Goal: Task Accomplishment & Management: Complete application form

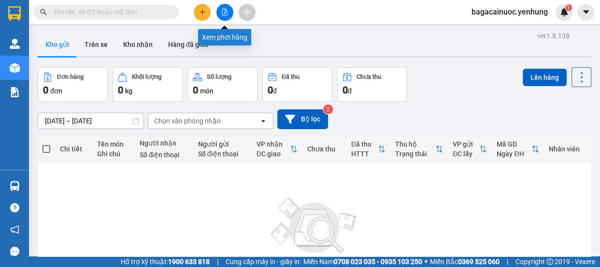
click at [227, 9] on icon "file-add" at bounding box center [224, 12] width 7 height 7
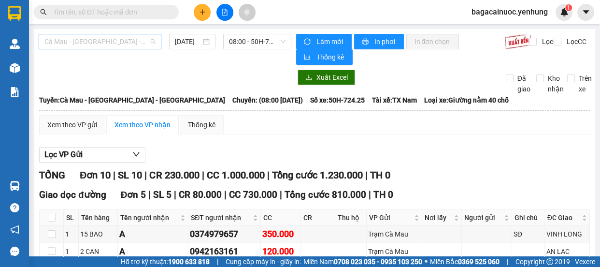
click at [137, 42] on span "Cà Mau - [GEOGRAPHIC_DATA] - [GEOGRAPHIC_DATA]" at bounding box center [99, 41] width 111 height 14
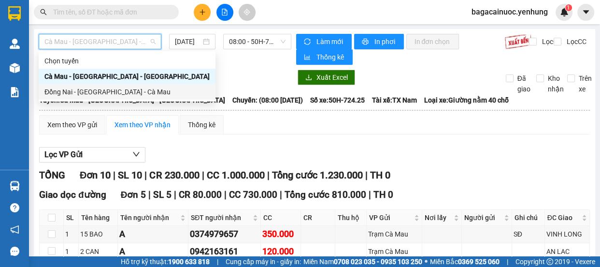
click at [100, 96] on div "Đồng Nai - [GEOGRAPHIC_DATA] - Cà Mau" at bounding box center [126, 91] width 165 height 11
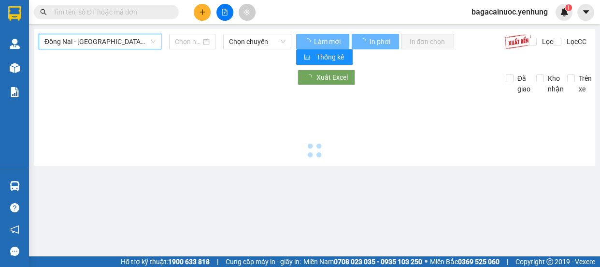
type input "[DATE]"
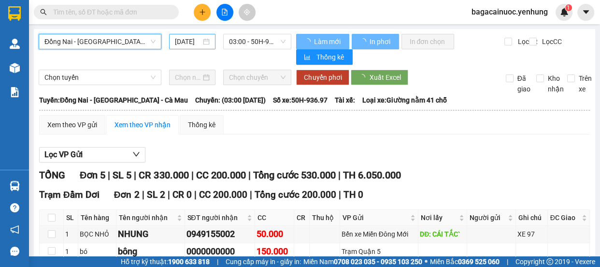
click at [178, 44] on input "[DATE]" at bounding box center [188, 41] width 26 height 11
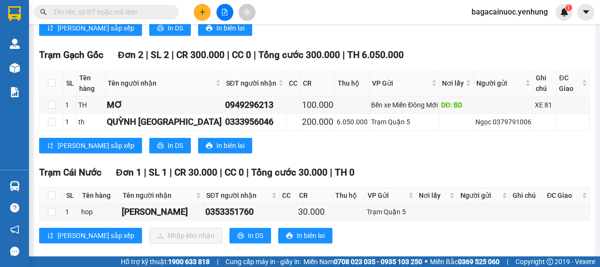
scroll to position [250, 0]
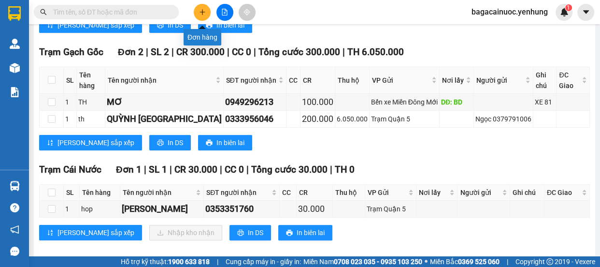
click at [198, 11] on button at bounding box center [202, 12] width 17 height 17
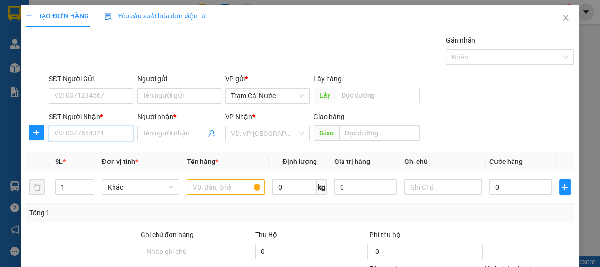
click at [97, 135] on input "SĐT Người Nhận *" at bounding box center [91, 133] width 85 height 15
type input "0484539998"
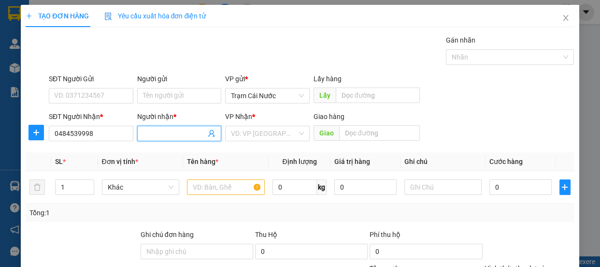
click at [155, 138] on input "Người nhận *" at bounding box center [174, 133] width 63 height 11
type input "0"
click at [281, 134] on input "search" at bounding box center [264, 133] width 66 height 14
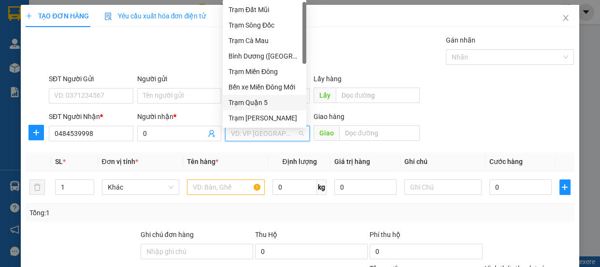
click at [275, 99] on div "Trạm Quận 5" at bounding box center [264, 102] width 72 height 11
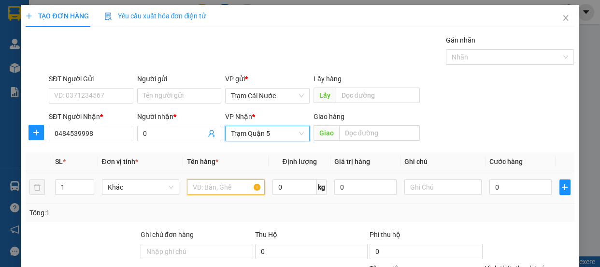
click at [239, 187] on input "text" at bounding box center [226, 186] width 78 height 15
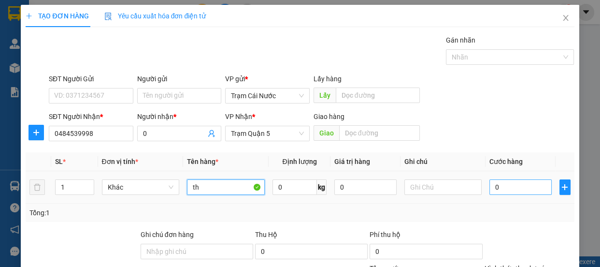
type input "th"
click at [500, 184] on input "0" at bounding box center [520, 186] width 62 height 15
type input "1"
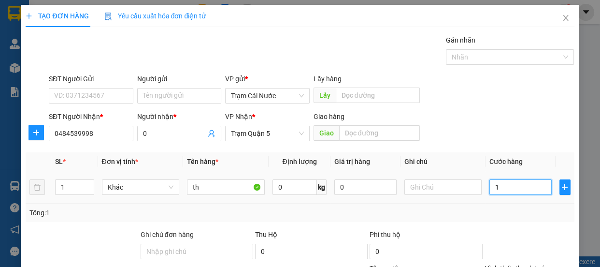
type input "10"
type input "100"
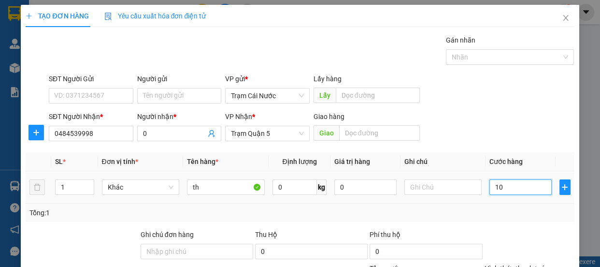
type input "100"
type input "100.000"
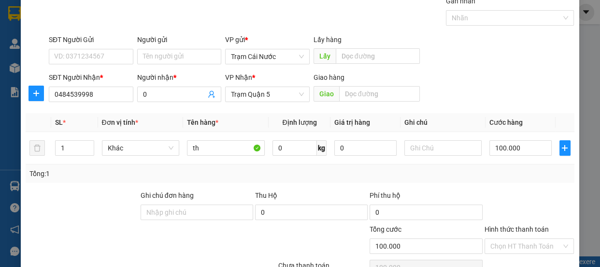
scroll to position [90, 0]
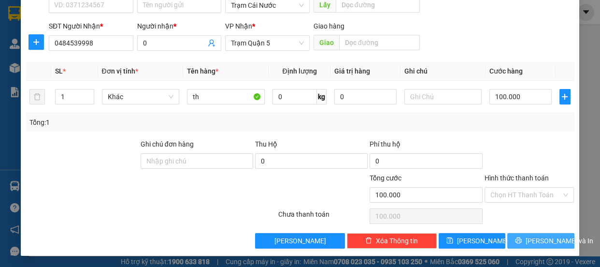
click at [547, 239] on span "[PERSON_NAME] và In" at bounding box center [559, 240] width 68 height 11
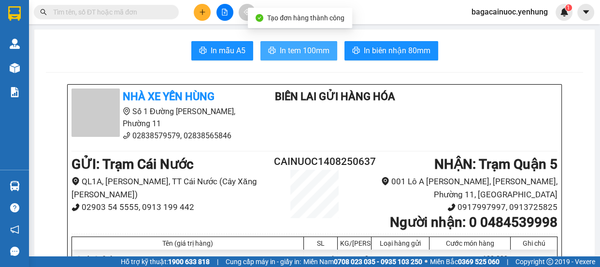
click at [289, 47] on span "In tem 100mm" at bounding box center [305, 50] width 50 height 12
click at [203, 9] on icon "plus" at bounding box center [202, 12] width 7 height 7
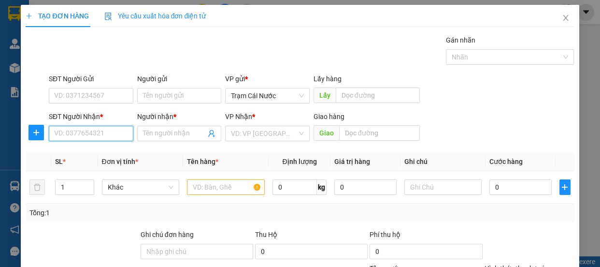
click at [74, 135] on input "SĐT Người Nhận *" at bounding box center [91, 133] width 85 height 15
click at [79, 149] on div "0765178379 - a" at bounding box center [90, 152] width 72 height 11
type input "0765178379"
type input "a"
type input "120.000"
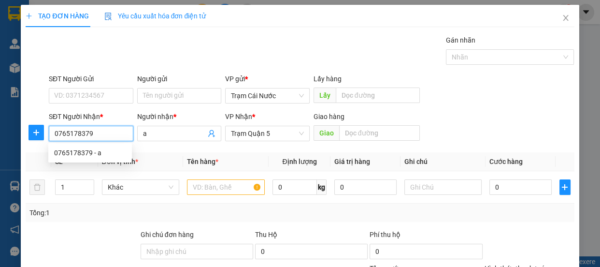
type input "120.000"
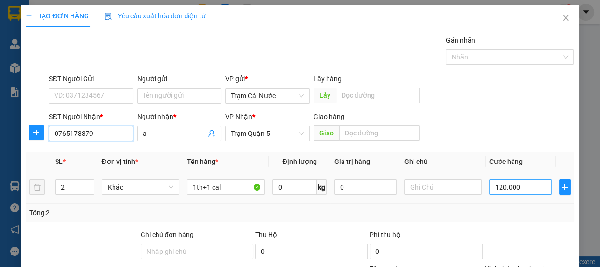
type input "0765178379"
click at [528, 184] on input "120.000" at bounding box center [520, 186] width 62 height 15
type input "0"
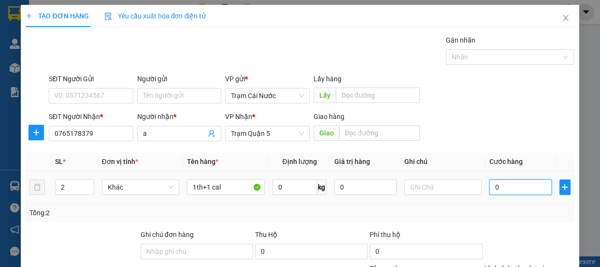
click at [489, 191] on input "0" at bounding box center [520, 186] width 62 height 15
type input "80"
click at [87, 190] on icon "down" at bounding box center [88, 189] width 3 height 3
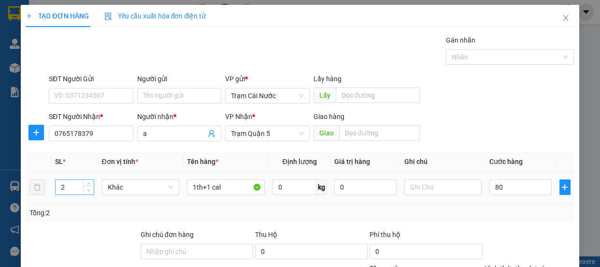
type input "80.000"
type input "1"
click at [87, 187] on span "down" at bounding box center [89, 190] width 6 height 6
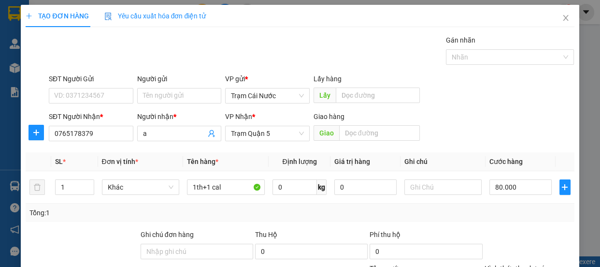
scroll to position [90, 0]
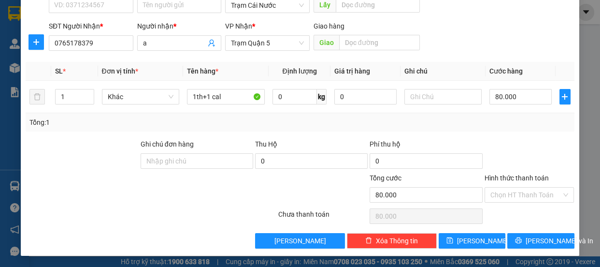
click at [517, 177] on label "Hình thức thanh toán" at bounding box center [516, 178] width 64 height 8
click at [517, 187] on input "Hình thức thanh toán" at bounding box center [525, 194] width 71 height 14
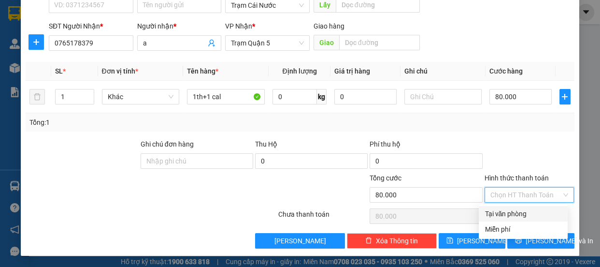
click at [514, 213] on div "Tại văn phòng" at bounding box center [522, 213] width 77 height 11
type input "0"
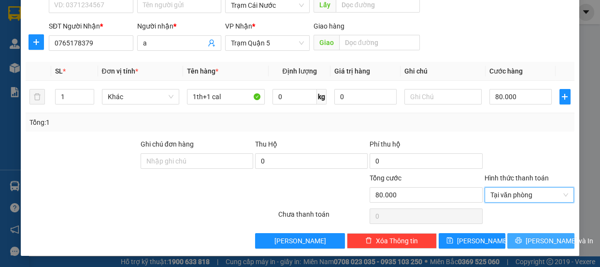
click at [534, 239] on span "[PERSON_NAME] và In" at bounding box center [559, 240] width 68 height 11
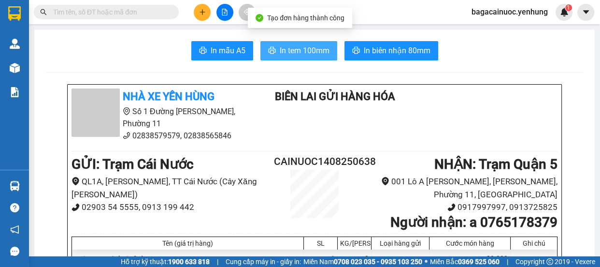
click at [314, 51] on span "In tem 100mm" at bounding box center [305, 50] width 50 height 12
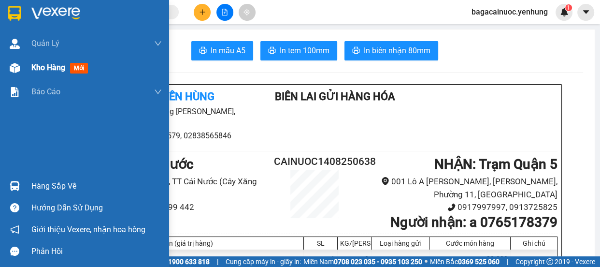
click at [60, 73] on div "Kho hàng mới" at bounding box center [96, 68] width 130 height 24
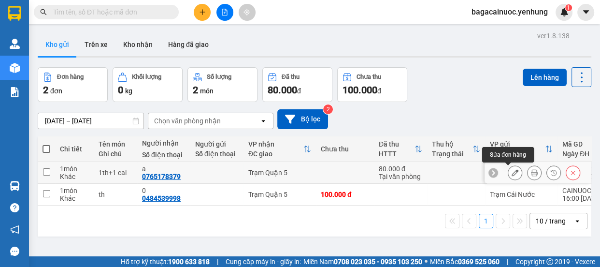
click at [508, 172] on button at bounding box center [515, 172] width 14 height 17
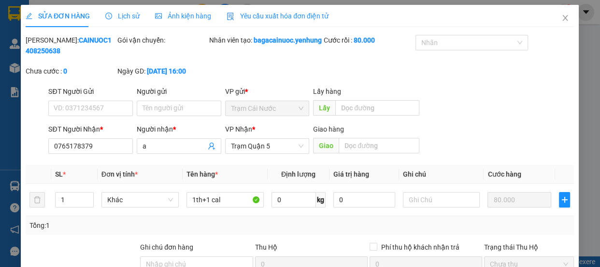
type input "0765178379"
type input "a"
type input "80.000"
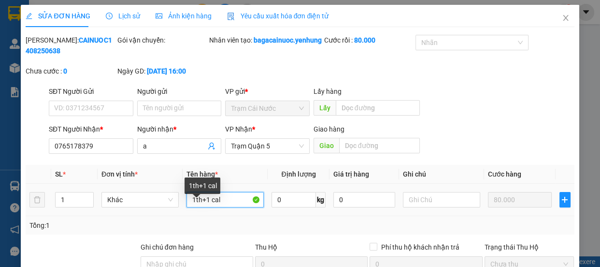
click at [236, 207] on input "1th+1 cal" at bounding box center [224, 199] width 77 height 15
type input "1th"
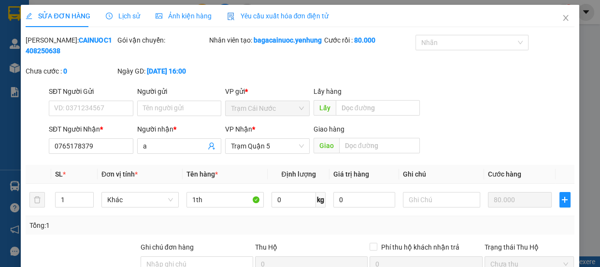
scroll to position [113, 0]
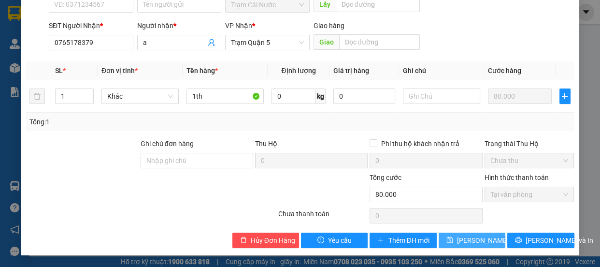
click at [477, 241] on span "[PERSON_NAME] thay đổi" at bounding box center [495, 240] width 77 height 11
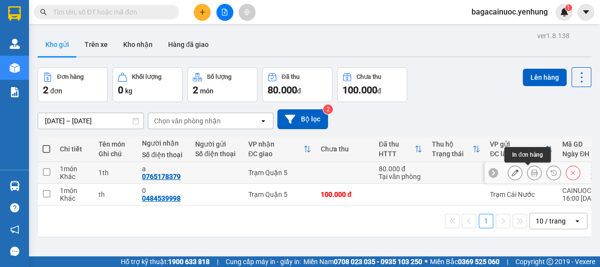
click at [530, 177] on button at bounding box center [534, 172] width 14 height 17
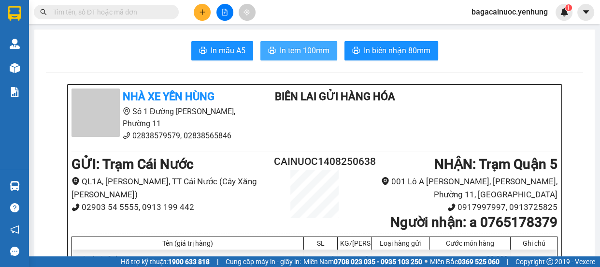
click at [299, 50] on span "In tem 100mm" at bounding box center [305, 50] width 50 height 12
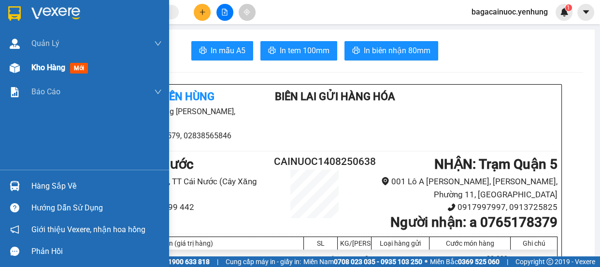
click at [59, 68] on span "Kho hàng" at bounding box center [48, 67] width 34 height 9
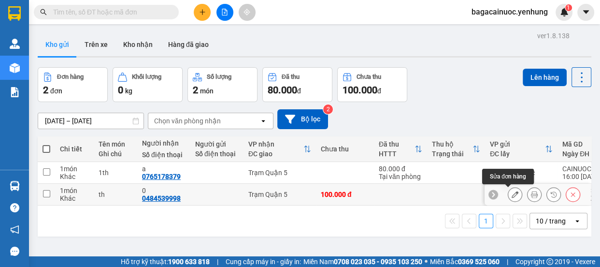
click at [511, 196] on icon at bounding box center [514, 194] width 7 height 7
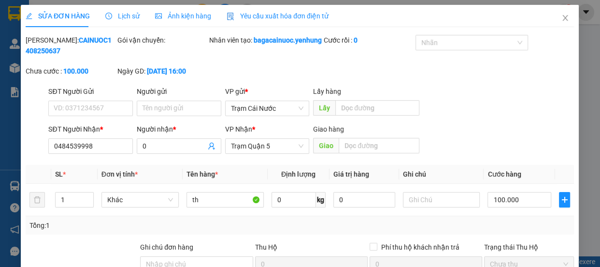
type input "0484539998"
type input "0"
type input "100.000"
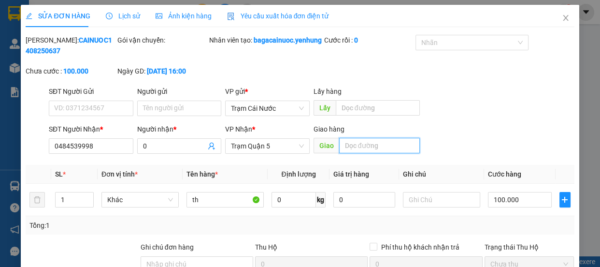
click at [357, 151] on input "text" at bounding box center [379, 145] width 81 height 15
type input "n"
type input "bà điểm"
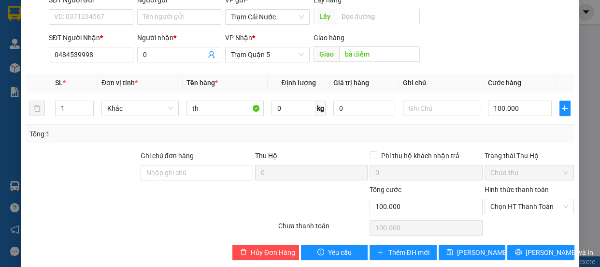
scroll to position [113, 0]
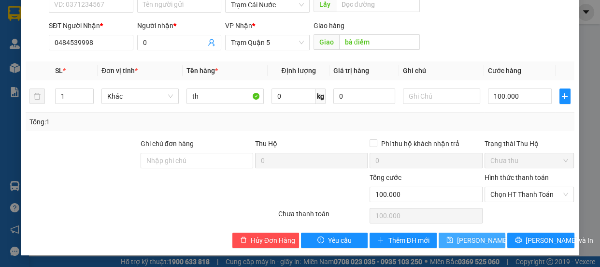
click at [466, 240] on span "[PERSON_NAME] thay đổi" at bounding box center [495, 240] width 77 height 11
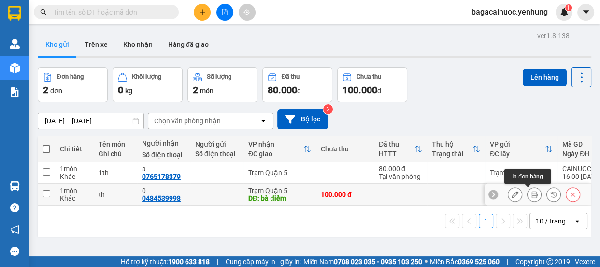
click at [531, 196] on icon at bounding box center [534, 194] width 7 height 7
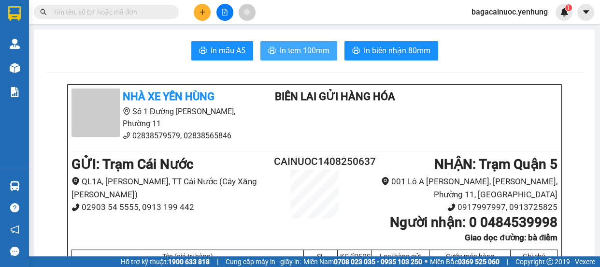
click at [314, 53] on span "In tem 100mm" at bounding box center [305, 50] width 50 height 12
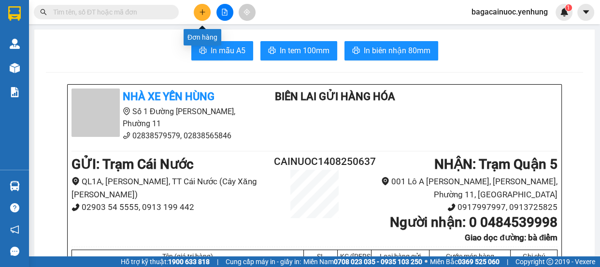
click at [199, 6] on button at bounding box center [202, 12] width 17 height 17
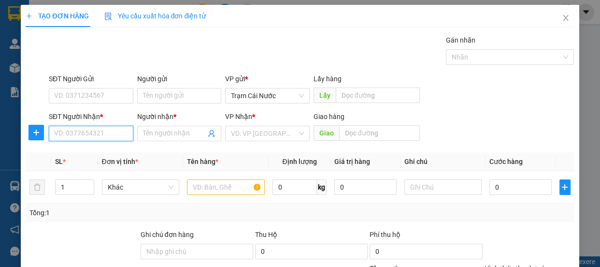
click at [107, 126] on input "SĐT Người Nhận *" at bounding box center [91, 133] width 85 height 15
type input "0869777017"
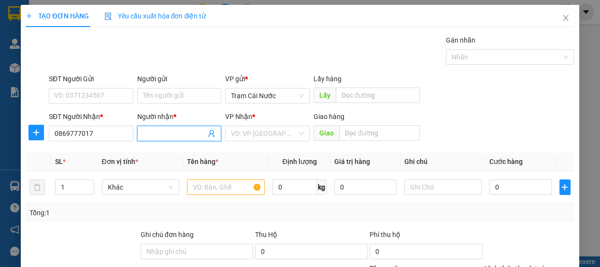
click at [157, 130] on input "Người nhận *" at bounding box center [174, 133] width 63 height 11
type input "0"
click at [240, 140] on input "search" at bounding box center [264, 133] width 66 height 14
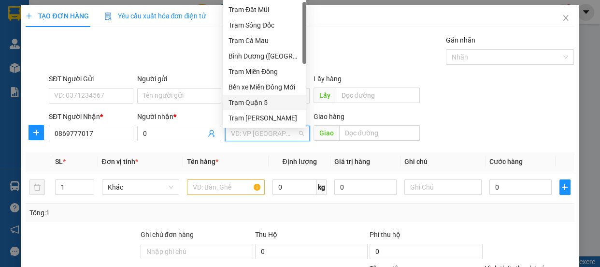
click at [274, 99] on div "Trạm Quận 5" at bounding box center [264, 102] width 72 height 11
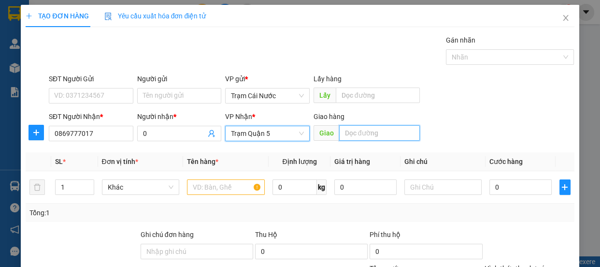
click at [364, 138] on input "text" at bounding box center [379, 132] width 81 height 15
type input "d"
type input "đnai"
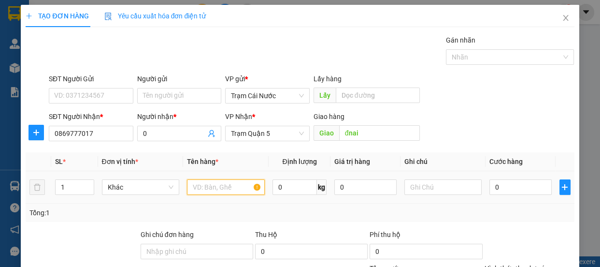
click at [226, 190] on input "text" at bounding box center [226, 186] width 78 height 15
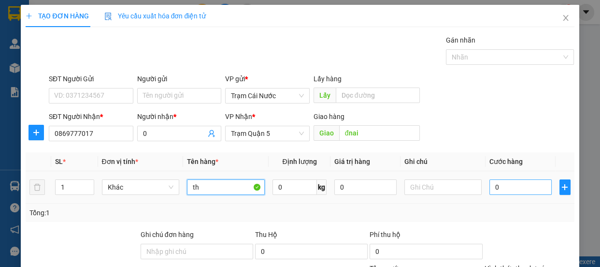
type input "th"
click at [523, 184] on input "0" at bounding box center [520, 186] width 62 height 15
type input "1"
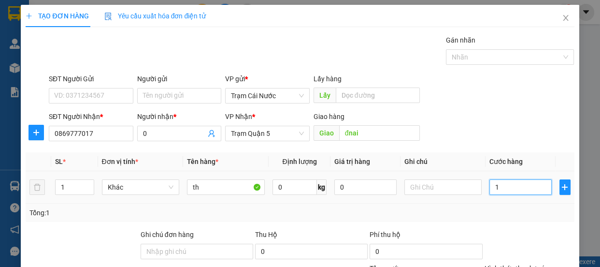
type input "10"
type input "100"
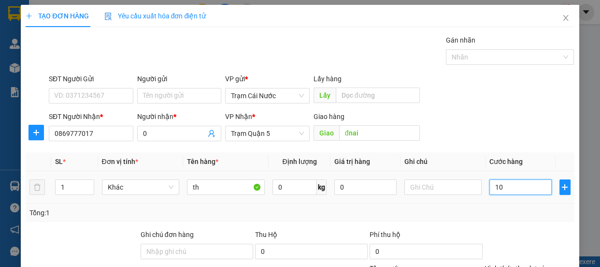
type input "100"
type input "100.000"
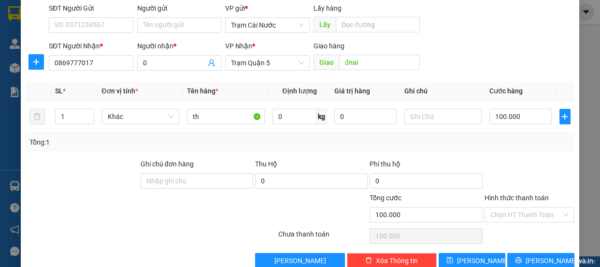
scroll to position [90, 0]
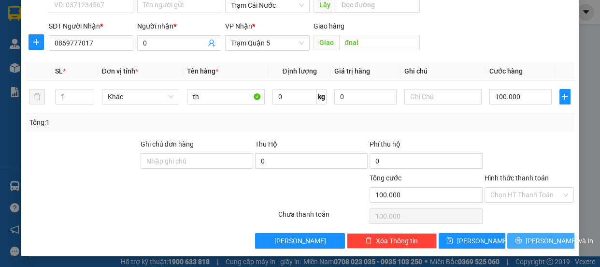
click at [546, 241] on span "[PERSON_NAME] và In" at bounding box center [559, 240] width 68 height 11
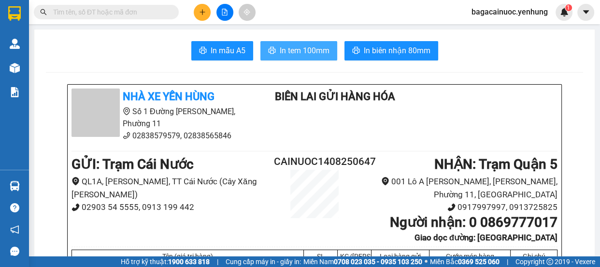
click at [299, 50] on span "In tem 100mm" at bounding box center [305, 50] width 50 height 12
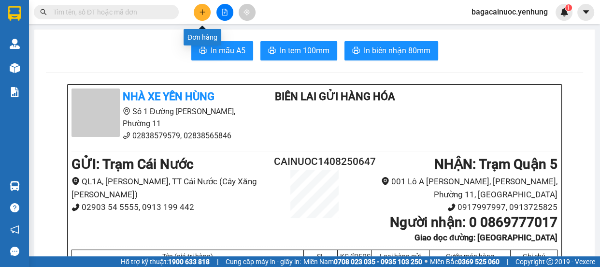
click at [202, 13] on icon "plus" at bounding box center [202, 11] width 0 height 5
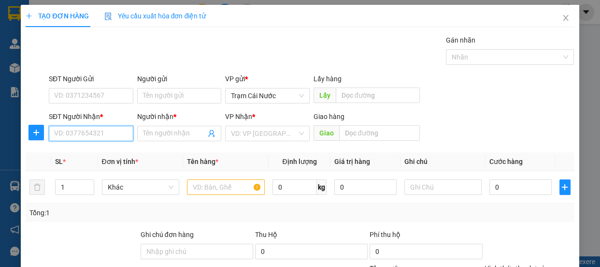
click at [85, 134] on input "SĐT Người Nhận *" at bounding box center [91, 133] width 85 height 15
click at [73, 155] on div "0918543827 - 0" at bounding box center [90, 152] width 72 height 11
type input "0918543827"
type input "0"
type input "100.000"
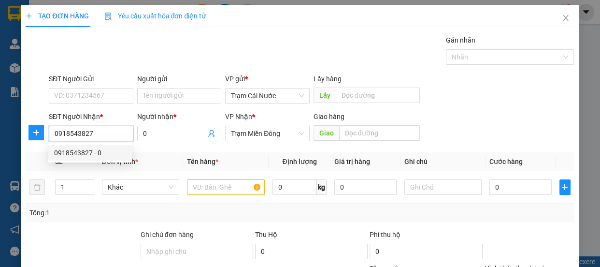
type input "100.000"
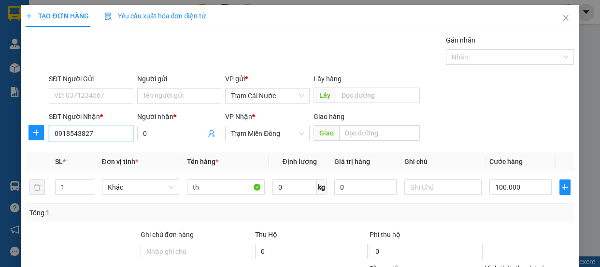
type input "0918543827"
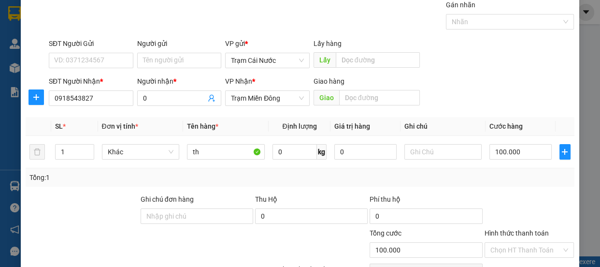
scroll to position [90, 0]
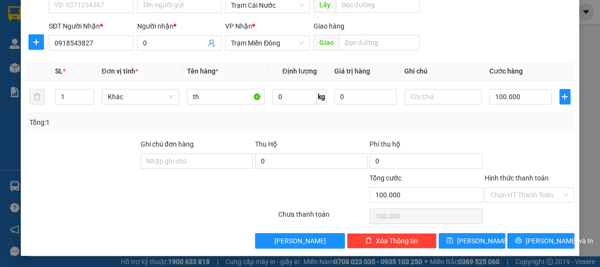
click at [535, 174] on label "Hình thức thanh toán" at bounding box center [516, 178] width 64 height 8
click at [535, 187] on input "Hình thức thanh toán" at bounding box center [525, 194] width 71 height 14
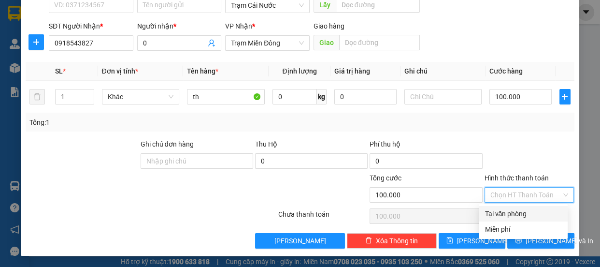
click at [522, 215] on div "Tại văn phòng" at bounding box center [522, 213] width 77 height 11
type input "0"
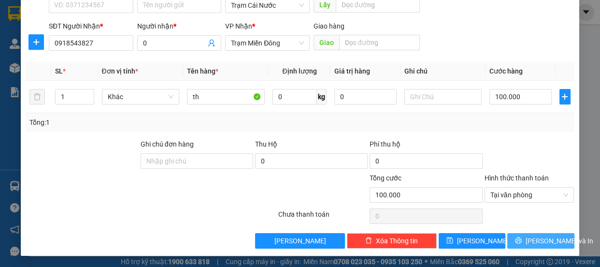
click at [527, 236] on span "[PERSON_NAME] và In" at bounding box center [559, 240] width 68 height 11
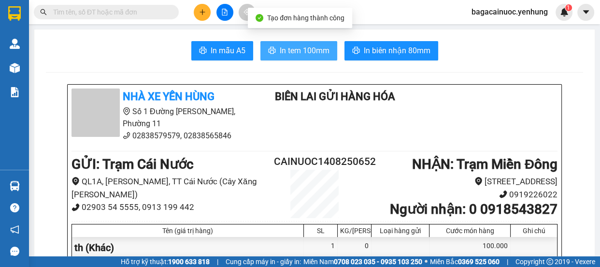
click at [308, 52] on span "In tem 100mm" at bounding box center [305, 50] width 50 height 12
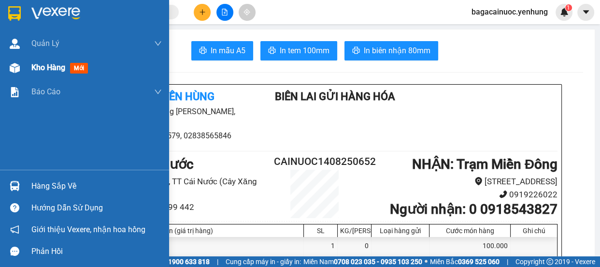
click at [56, 70] on span "Kho hàng" at bounding box center [48, 67] width 34 height 9
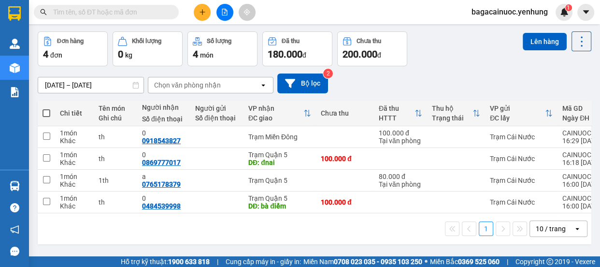
scroll to position [39, 0]
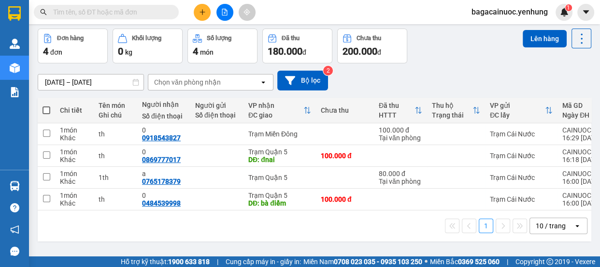
click at [44, 106] on span at bounding box center [46, 110] width 8 height 8
click at [46, 105] on input "checkbox" at bounding box center [46, 105] width 0 height 0
checkbox input "true"
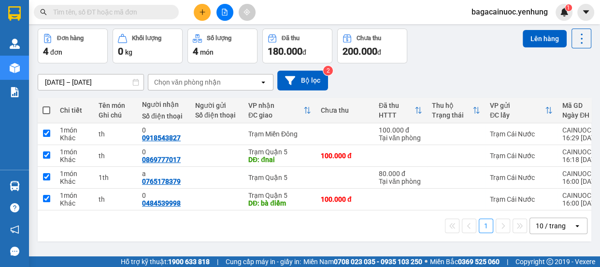
checkbox input "true"
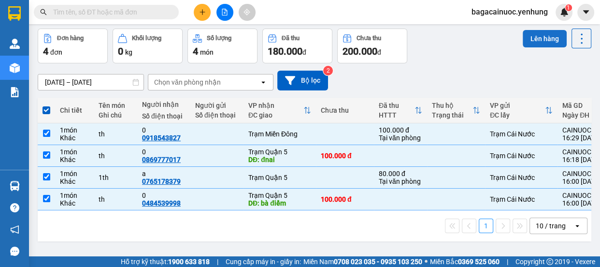
click at [533, 35] on button "Lên hàng" at bounding box center [545, 38] width 44 height 17
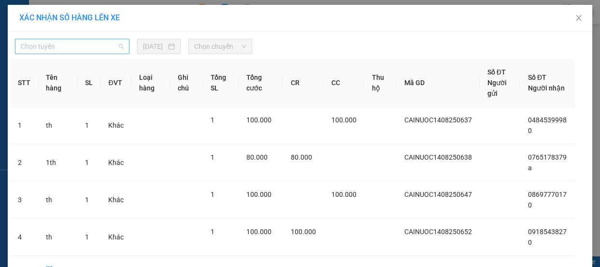
click at [70, 48] on span "Chọn tuyến" at bounding box center [72, 46] width 103 height 14
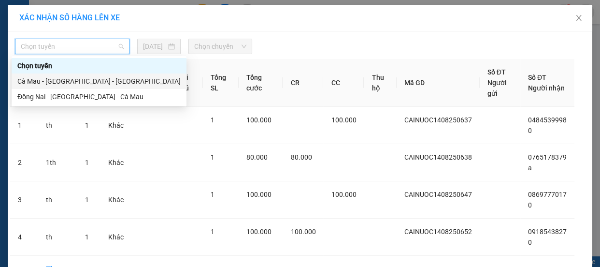
click at [63, 83] on div "Cà Mau - [GEOGRAPHIC_DATA] - [GEOGRAPHIC_DATA]" at bounding box center [98, 81] width 163 height 11
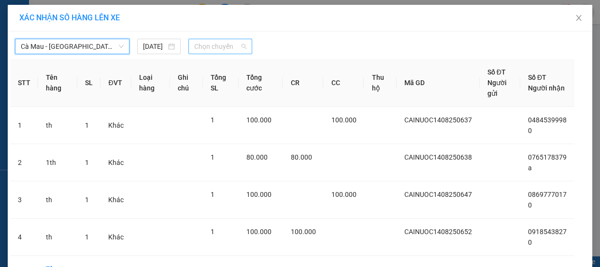
click at [226, 49] on span "Chọn chuyến" at bounding box center [220, 46] width 52 height 14
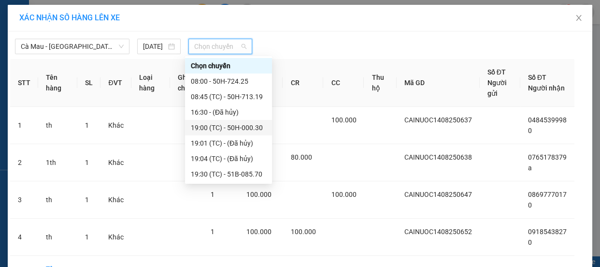
click at [241, 132] on div "19:00 (TC) - 50H-000.30" at bounding box center [228, 127] width 75 height 11
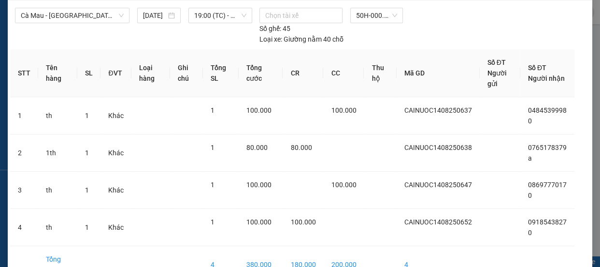
scroll to position [75, 0]
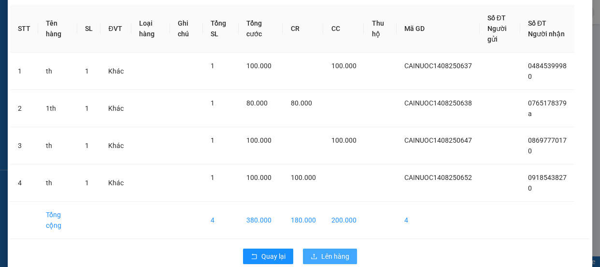
click at [321, 251] on span "Lên hàng" at bounding box center [335, 256] width 28 height 11
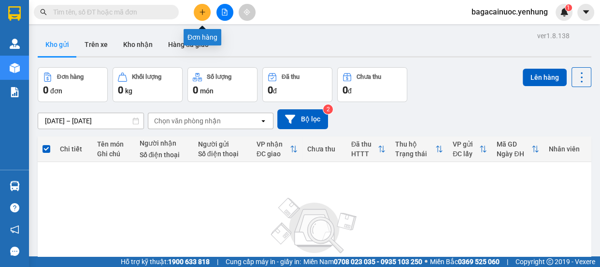
click at [199, 10] on icon "plus" at bounding box center [202, 12] width 7 height 7
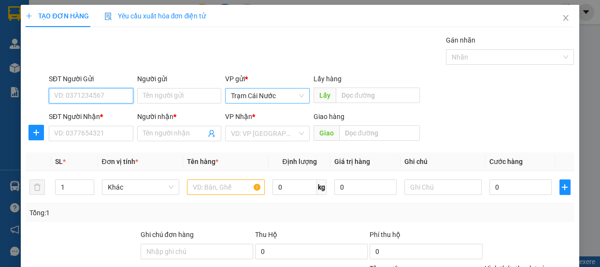
click at [296, 92] on span "Trạm Cái Nước" at bounding box center [267, 95] width 73 height 14
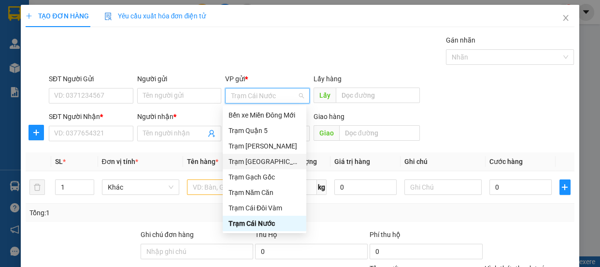
click at [268, 157] on div "Trạm [GEOGRAPHIC_DATA]" at bounding box center [264, 161] width 72 height 11
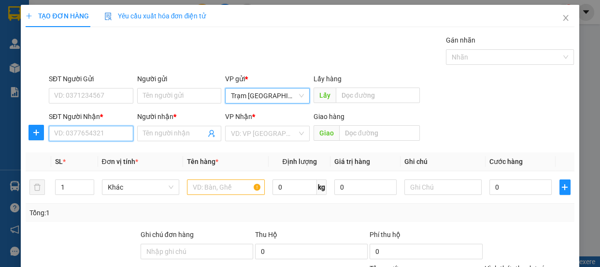
click at [110, 140] on input "SĐT Người Nhận *" at bounding box center [91, 133] width 85 height 15
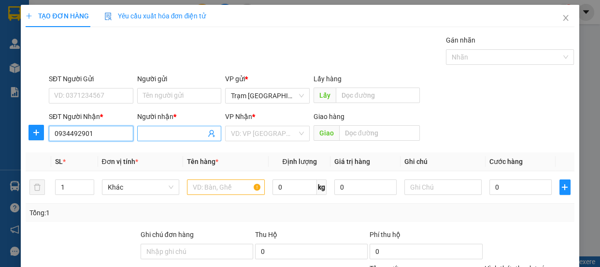
type input "0934492901"
click at [176, 135] on input "Người nhận *" at bounding box center [174, 133] width 63 height 11
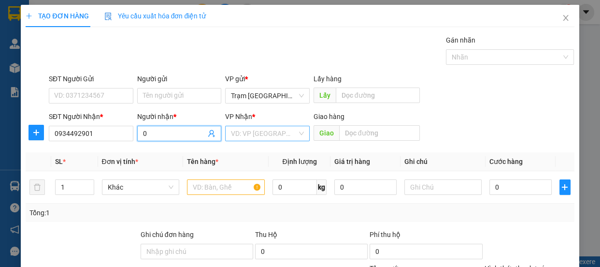
type input "0"
click at [270, 133] on input "search" at bounding box center [264, 133] width 66 height 14
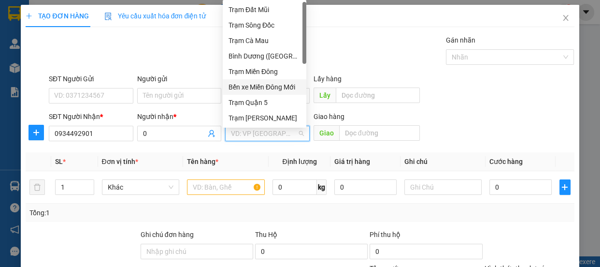
click at [280, 86] on div "Bến xe Miền Đông Mới" at bounding box center [264, 87] width 72 height 11
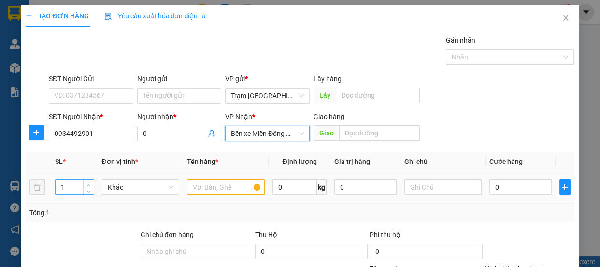
click at [83, 184] on span "Increase Value" at bounding box center [88, 184] width 11 height 9
click at [87, 183] on icon "up" at bounding box center [88, 184] width 3 height 3
type input "3"
click at [202, 193] on input "text" at bounding box center [226, 186] width 78 height 15
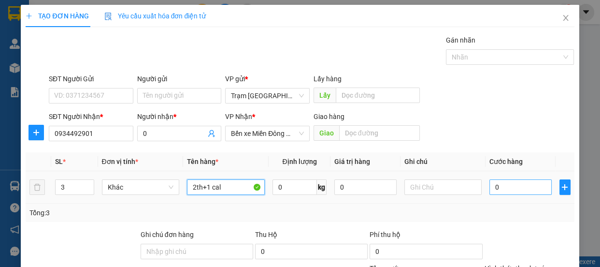
type input "2th+1 cal"
click at [505, 193] on input "0" at bounding box center [520, 186] width 62 height 15
type input "2"
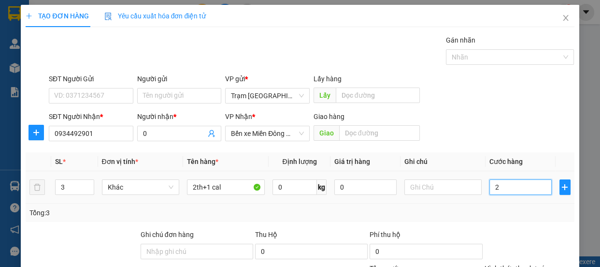
type input "22"
type input "220"
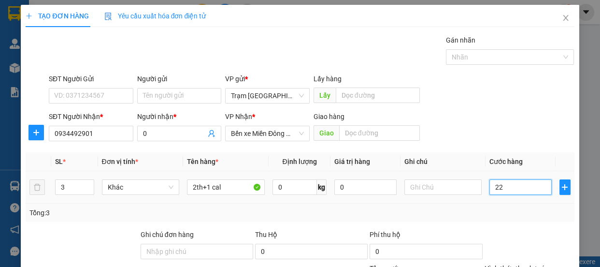
type input "220"
type input "220.000"
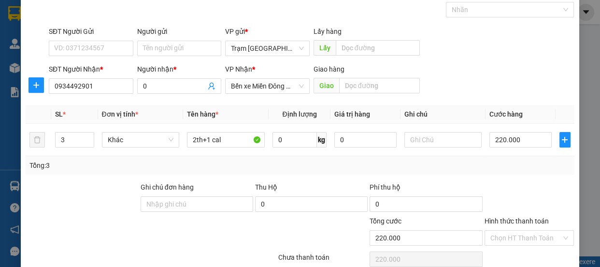
scroll to position [90, 0]
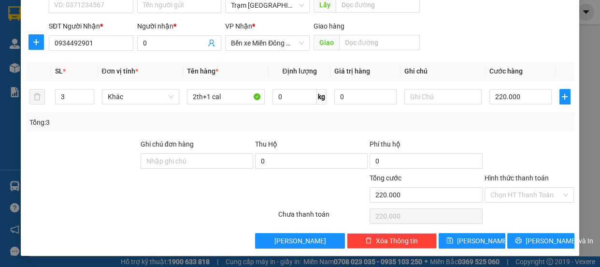
click at [517, 175] on label "Hình thức thanh toán" at bounding box center [516, 178] width 64 height 8
click at [517, 187] on input "Hình thức thanh toán" at bounding box center [525, 194] width 71 height 14
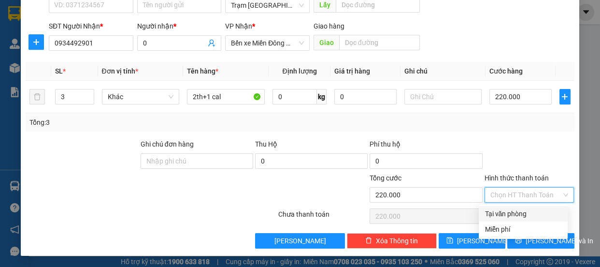
click at [502, 218] on div "Tại văn phòng" at bounding box center [522, 213] width 77 height 11
type input "0"
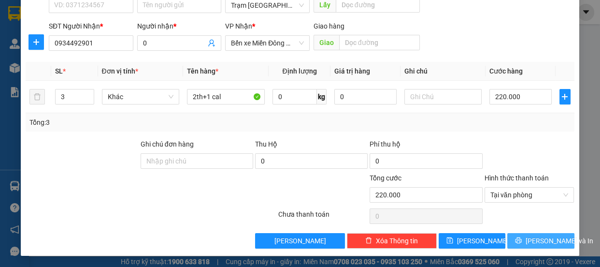
click at [537, 244] on span "[PERSON_NAME] và In" at bounding box center [559, 240] width 68 height 11
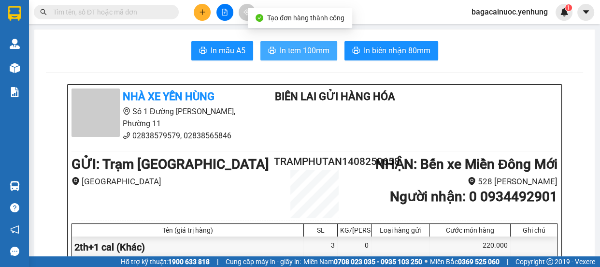
click at [296, 53] on span "In tem 100mm" at bounding box center [305, 50] width 50 height 12
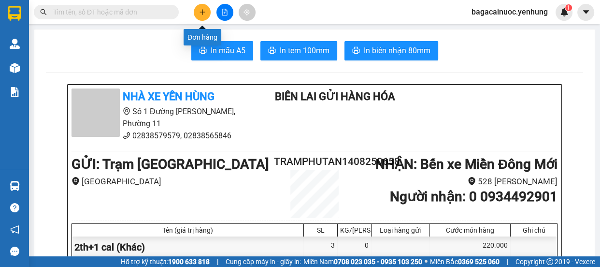
click at [206, 14] on button at bounding box center [202, 12] width 17 height 17
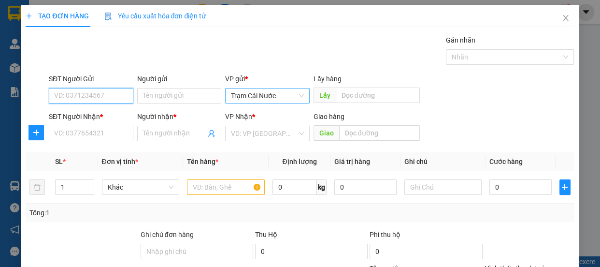
click at [275, 96] on span "Trạm Cái Nước" at bounding box center [267, 95] width 73 height 14
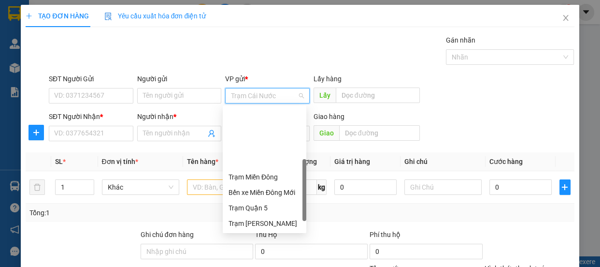
scroll to position [77, 0]
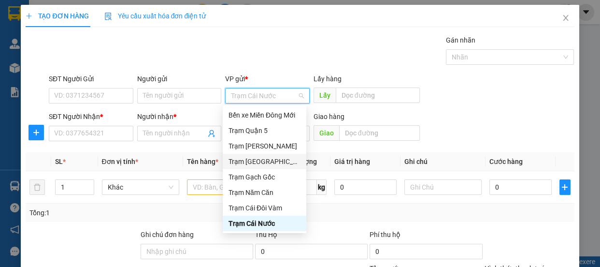
drag, startPoint x: 266, startPoint y: 148, endPoint x: 266, endPoint y: 161, distance: 13.5
click at [266, 161] on div "Trạm Miền Đông Bến xe Miền Đông Mới Trạm Quận 5 Trạm [GEOGRAPHIC_DATA] [GEOGRAP…" at bounding box center [265, 169] width 84 height 155
click at [266, 161] on div "Trạm [GEOGRAPHIC_DATA]" at bounding box center [264, 161] width 72 height 11
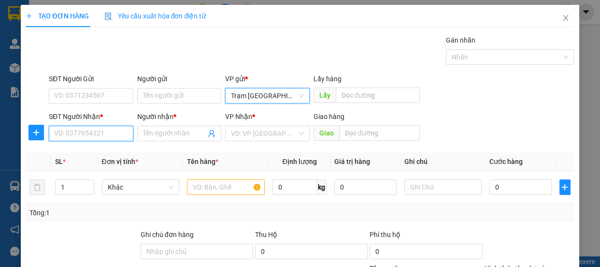
click at [90, 129] on input "SĐT Người Nhận *" at bounding box center [91, 133] width 85 height 15
type input "0903769716"
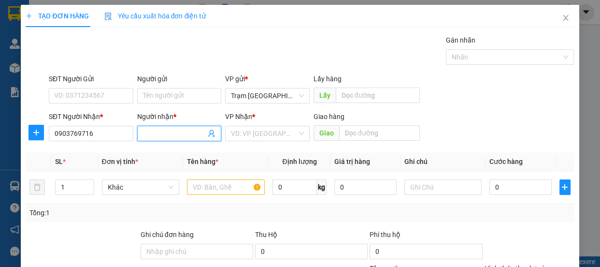
click at [191, 138] on input "Người nhận *" at bounding box center [174, 133] width 63 height 11
type input "0"
click at [243, 128] on input "search" at bounding box center [264, 133] width 66 height 14
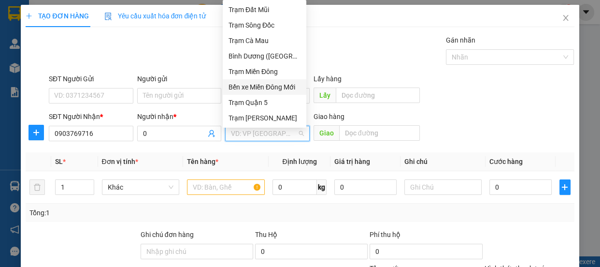
click at [270, 85] on div "Bến xe Miền Đông Mới" at bounding box center [264, 87] width 72 height 11
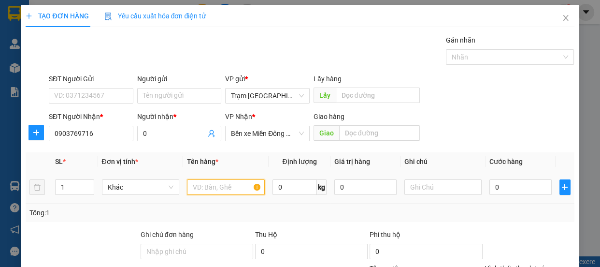
click at [217, 191] on input "text" at bounding box center [226, 186] width 78 height 15
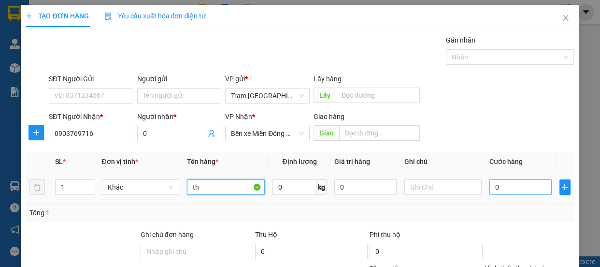
type input "th"
click at [508, 191] on input "0" at bounding box center [520, 186] width 62 height 15
type input "8"
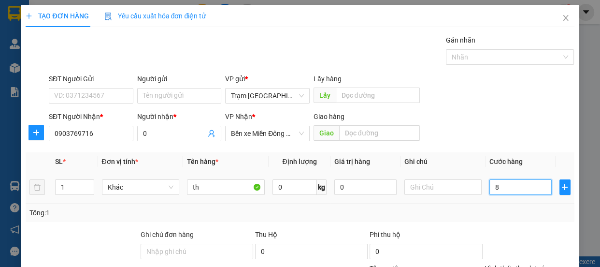
type input "80"
type input "80.000"
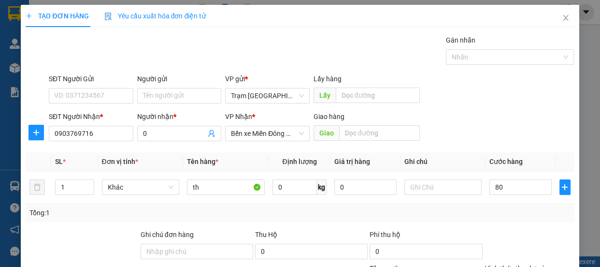
type input "80.000"
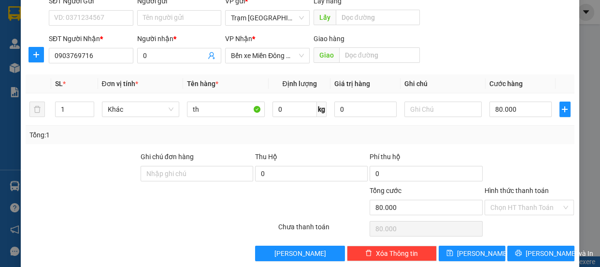
scroll to position [90, 0]
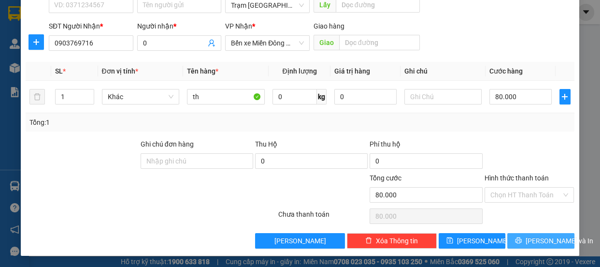
click at [536, 240] on span "[PERSON_NAME] và In" at bounding box center [559, 240] width 68 height 11
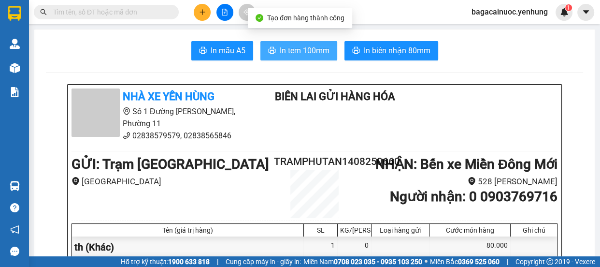
click at [296, 51] on span "In tem 100mm" at bounding box center [305, 50] width 50 height 12
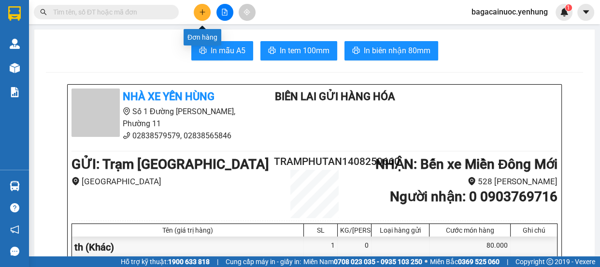
click at [203, 14] on icon "plus" at bounding box center [202, 12] width 7 height 7
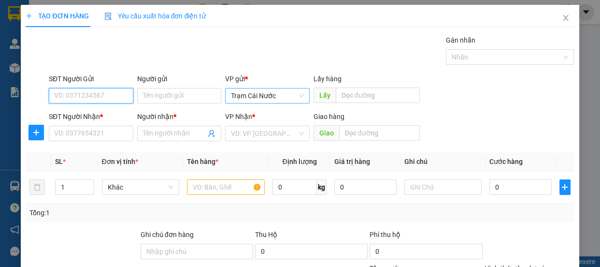
click at [275, 96] on span "Trạm Cái Nước" at bounding box center [267, 95] width 73 height 14
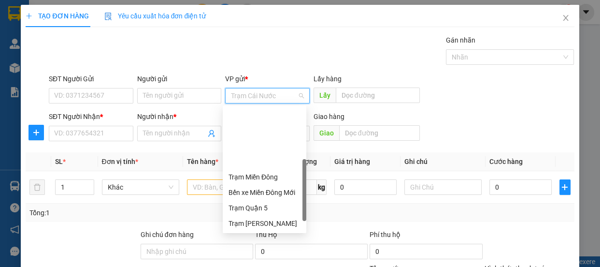
scroll to position [77, 0]
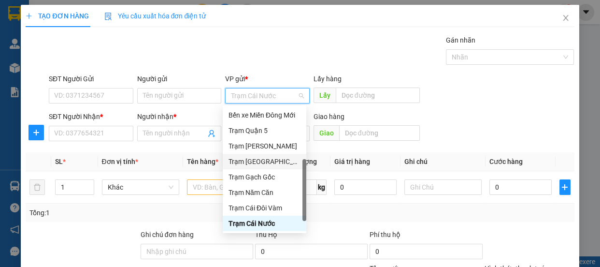
click at [264, 160] on div "Trạm [GEOGRAPHIC_DATA]" at bounding box center [264, 161] width 72 height 11
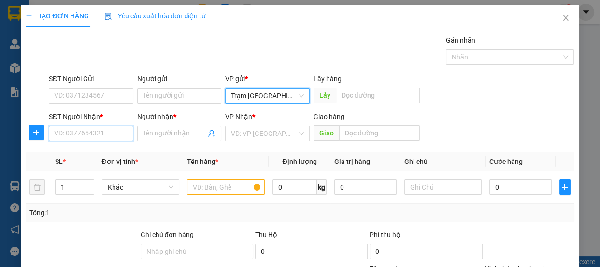
click at [109, 133] on input "SĐT Người Nhận *" at bounding box center [91, 133] width 85 height 15
type input "0383304699"
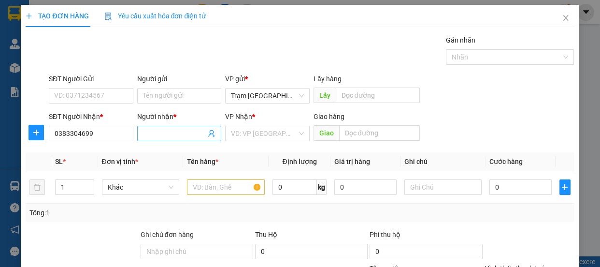
click at [155, 134] on input "Người nhận *" at bounding box center [174, 133] width 63 height 11
type input "0"
click at [240, 133] on input "search" at bounding box center [264, 133] width 66 height 14
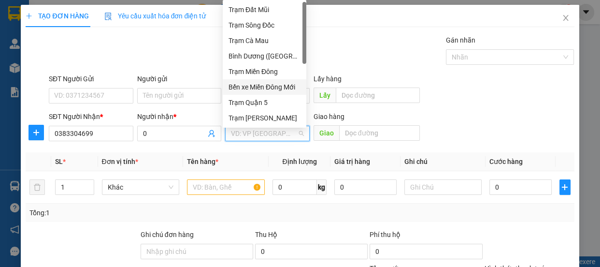
click at [268, 85] on div "Bến xe Miền Đông Mới" at bounding box center [264, 87] width 72 height 11
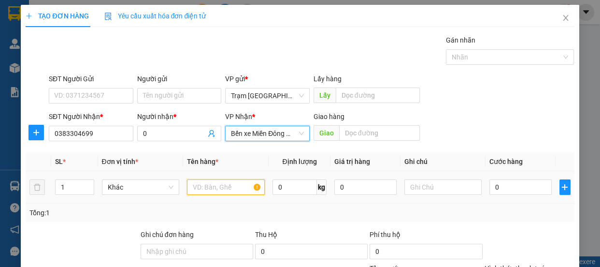
click at [236, 184] on input "text" at bounding box center [226, 186] width 78 height 15
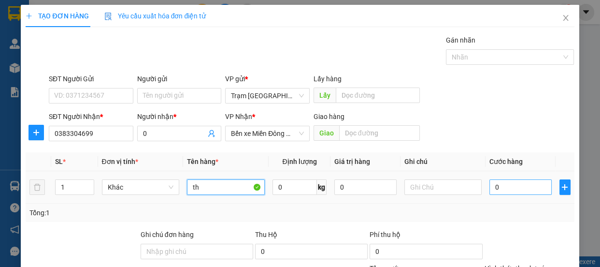
type input "th"
click at [519, 190] on input "0" at bounding box center [520, 186] width 62 height 15
type input "8"
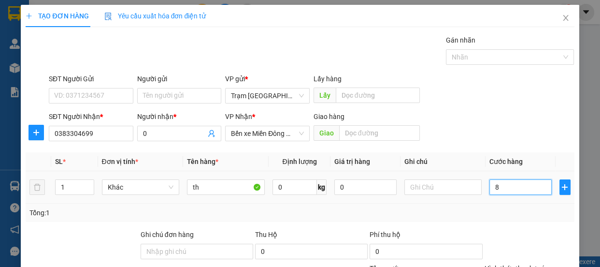
type input "80"
type input "80.000"
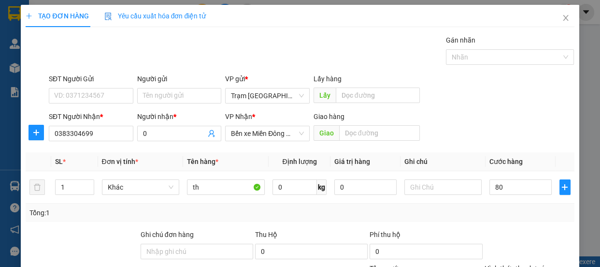
type input "80.000"
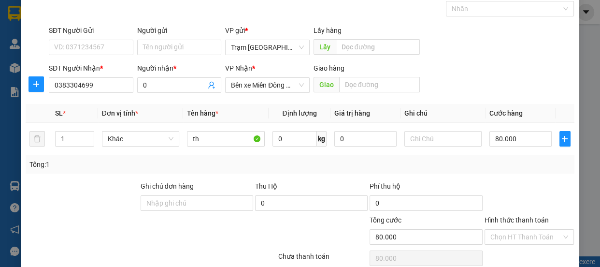
scroll to position [90, 0]
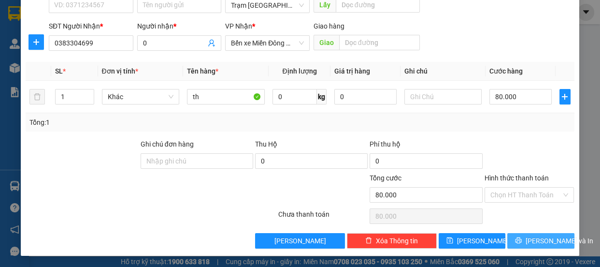
click at [550, 244] on span "[PERSON_NAME] và In" at bounding box center [559, 240] width 68 height 11
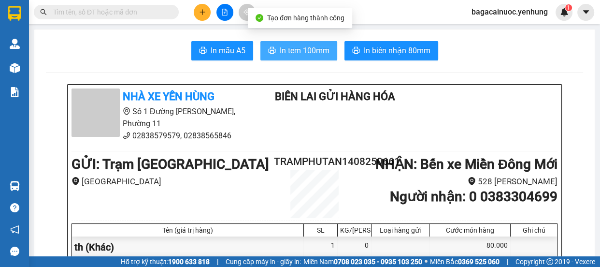
click at [311, 53] on span "In tem 100mm" at bounding box center [305, 50] width 50 height 12
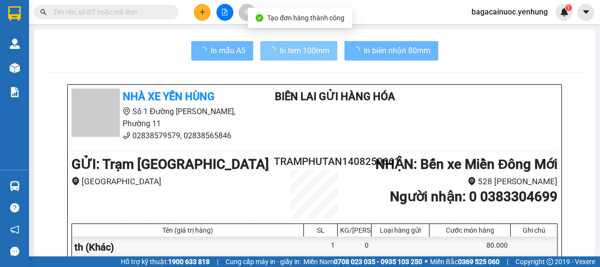
click at [201, 15] on icon "plus" at bounding box center [202, 12] width 7 height 7
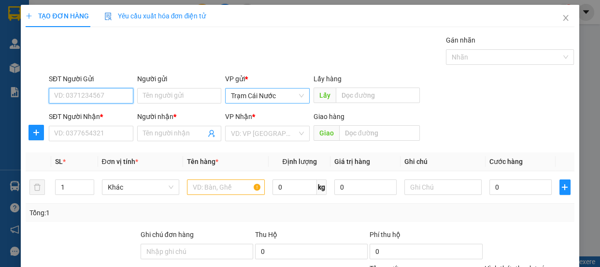
click at [275, 93] on span "Trạm Cái Nước" at bounding box center [267, 95] width 73 height 14
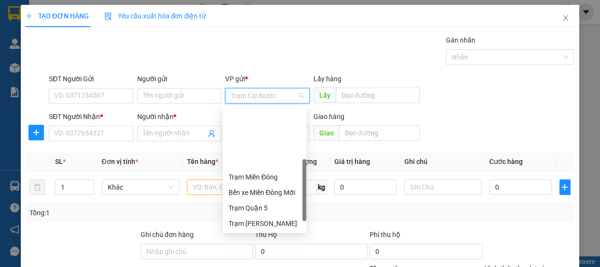
scroll to position [77, 0]
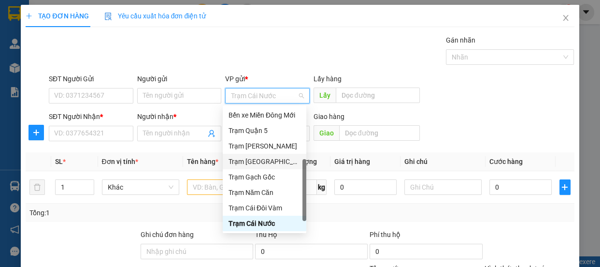
click at [274, 158] on div "Trạm [GEOGRAPHIC_DATA]" at bounding box center [264, 161] width 72 height 11
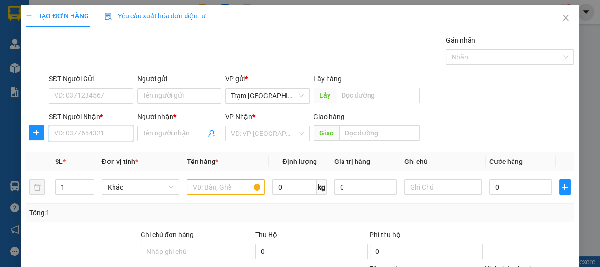
click at [127, 136] on input "SĐT Người Nhận *" at bounding box center [91, 133] width 85 height 15
type input "0798277132"
click at [179, 136] on span at bounding box center [179, 133] width 85 height 15
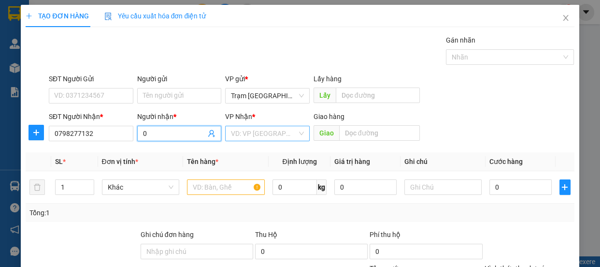
type input "0"
click at [236, 133] on input "search" at bounding box center [264, 133] width 66 height 14
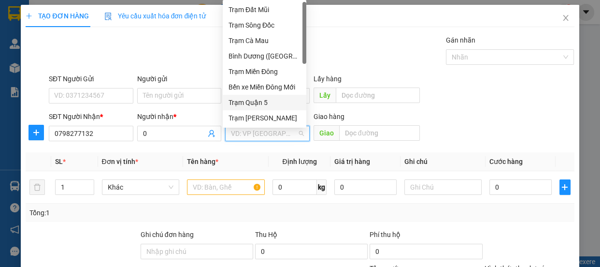
click at [264, 97] on div "Trạm Quận 5" at bounding box center [265, 102] width 84 height 15
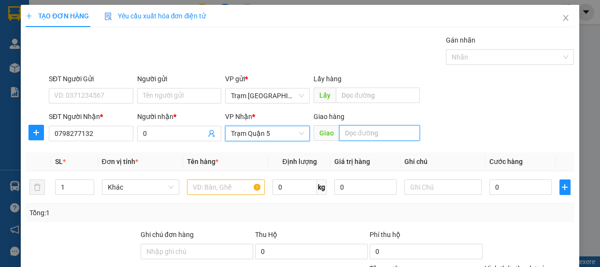
click at [374, 136] on input "text" at bounding box center [379, 132] width 81 height 15
type input "d"
type input "đnai"
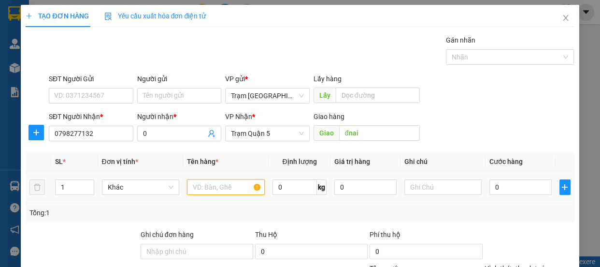
click at [212, 183] on input "text" at bounding box center [226, 186] width 78 height 15
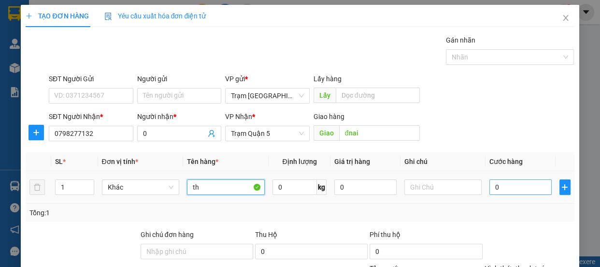
type input "th"
click at [498, 192] on input "0" at bounding box center [520, 186] width 62 height 15
type input "8"
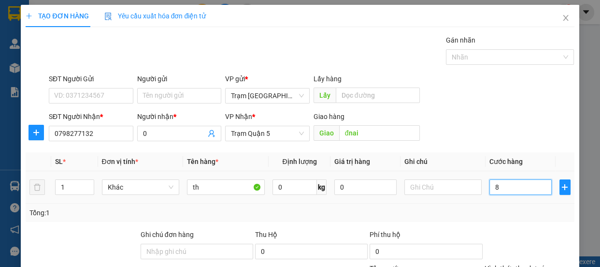
type input "80"
type input "80.000"
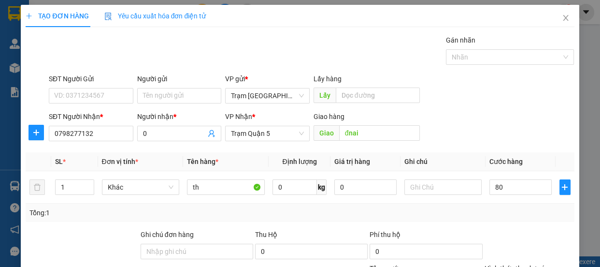
type input "80.000"
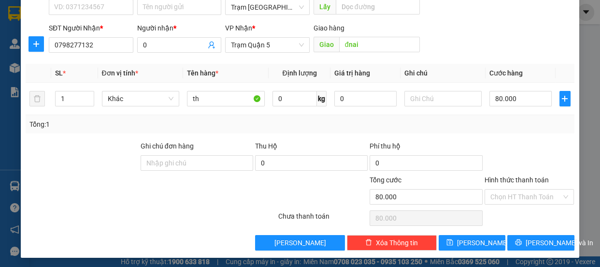
scroll to position [90, 0]
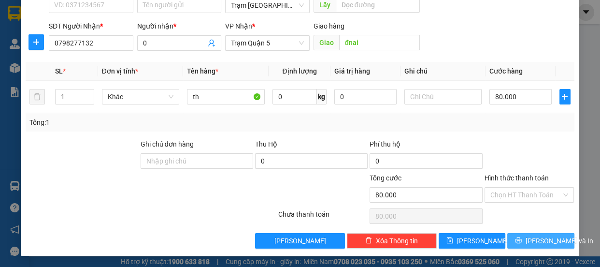
click at [549, 242] on span "[PERSON_NAME] và In" at bounding box center [559, 240] width 68 height 11
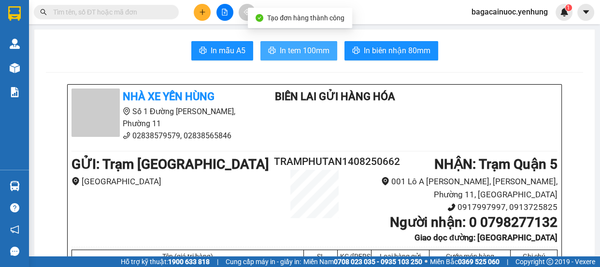
click at [294, 54] on span "In tem 100mm" at bounding box center [305, 50] width 50 height 12
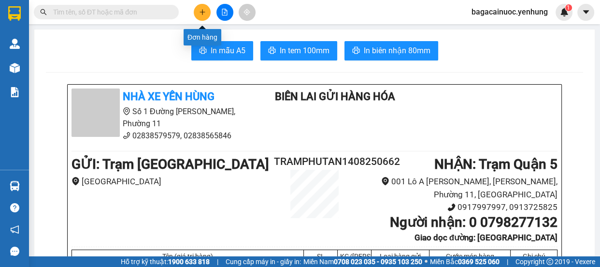
click at [207, 15] on button at bounding box center [202, 12] width 17 height 17
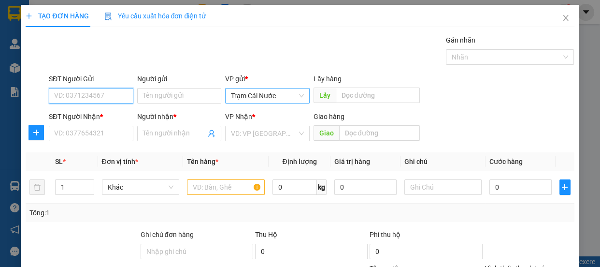
click at [280, 90] on span "Trạm Cái Nước" at bounding box center [267, 95] width 73 height 14
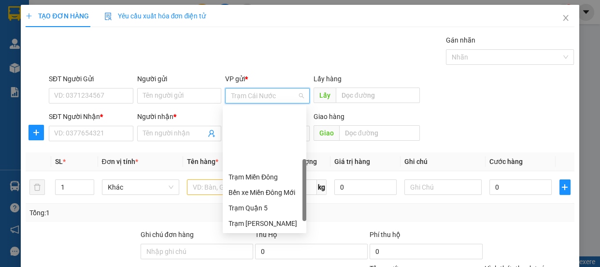
scroll to position [77, 0]
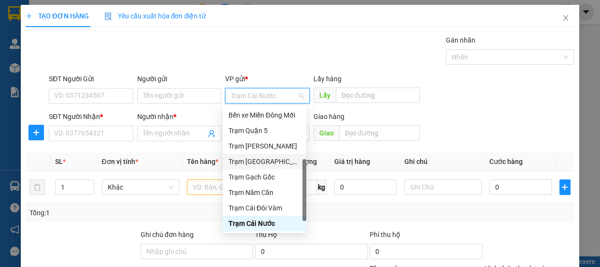
click at [264, 161] on div "Trạm [GEOGRAPHIC_DATA]" at bounding box center [264, 161] width 72 height 11
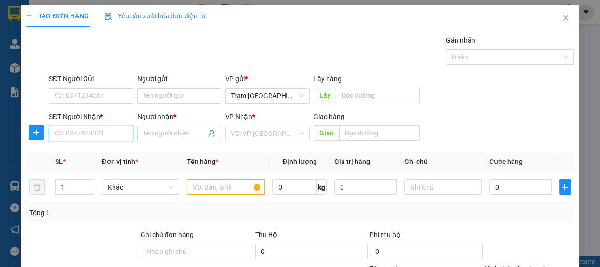
click at [84, 134] on input "SĐT Người Nhận *" at bounding box center [91, 133] width 85 height 15
type input "0906363216"
click at [181, 134] on input "Người nhận *" at bounding box center [174, 133] width 63 height 11
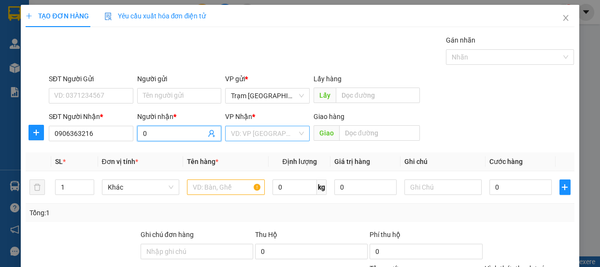
type input "0"
click at [272, 129] on input "search" at bounding box center [264, 133] width 66 height 14
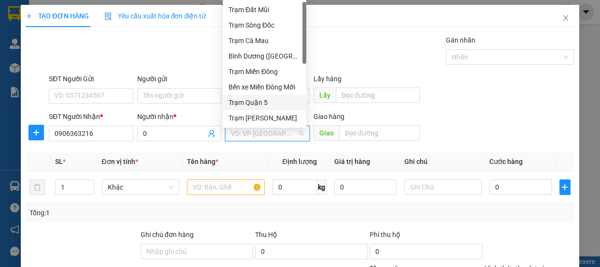
click at [269, 99] on div "Trạm Quận 5" at bounding box center [264, 102] width 72 height 11
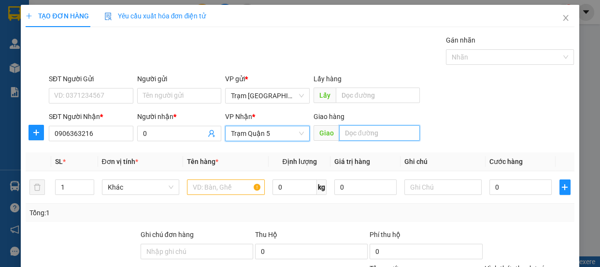
click at [353, 136] on input "text" at bounding box center [379, 132] width 81 height 15
type input "tân thế hiệp"
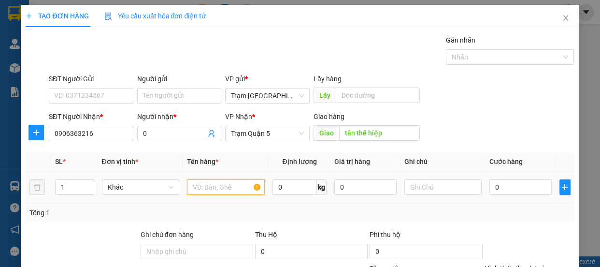
click at [226, 185] on input "text" at bounding box center [226, 186] width 78 height 15
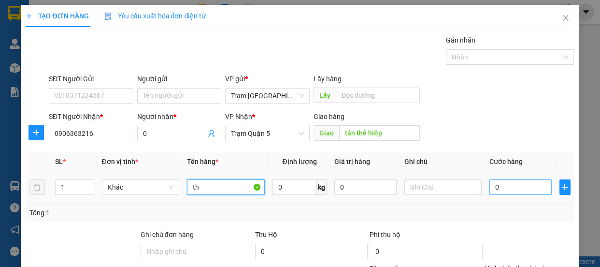
type input "th"
click at [523, 184] on input "0" at bounding box center [520, 186] width 62 height 15
type input "1"
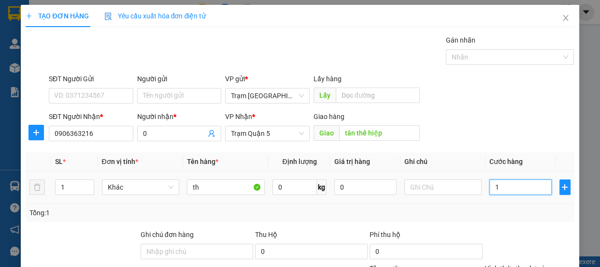
type input "16"
type input "160"
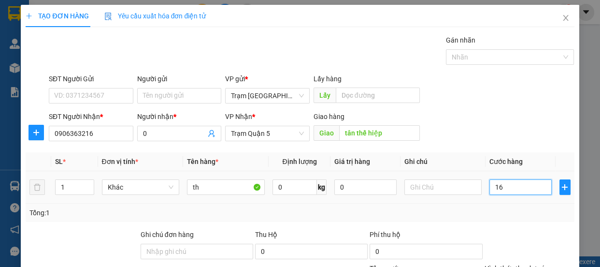
type input "160"
type input "16"
type input "1"
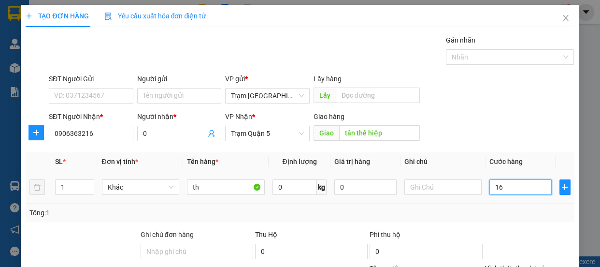
type input "1"
type input "15"
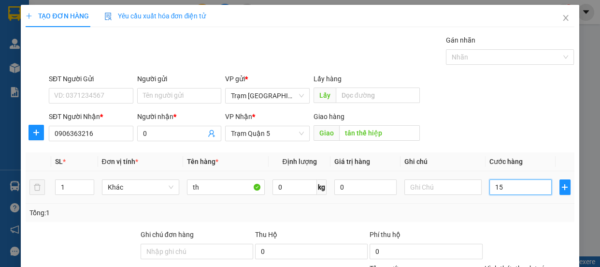
type input "150"
type input "150.000"
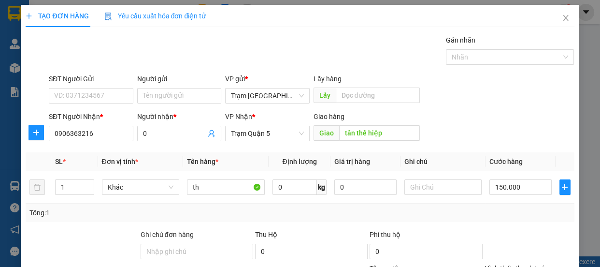
scroll to position [90, 0]
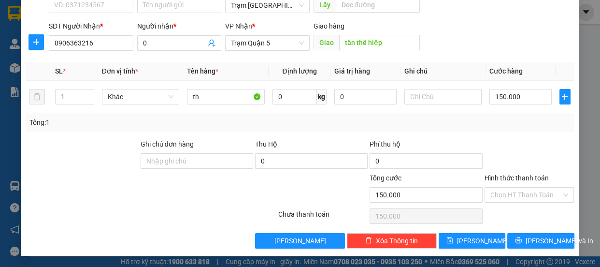
click at [518, 176] on label "Hình thức thanh toán" at bounding box center [516, 178] width 64 height 8
click at [518, 187] on input "Hình thức thanh toán" at bounding box center [525, 194] width 71 height 14
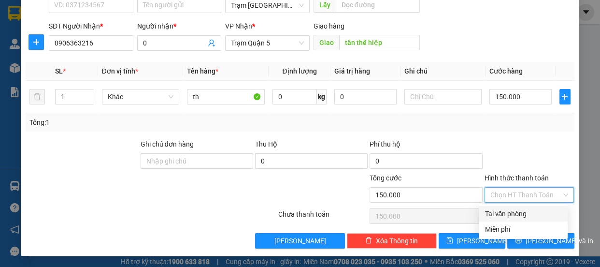
click at [510, 217] on div "Tại văn phòng" at bounding box center [522, 213] width 77 height 11
type input "0"
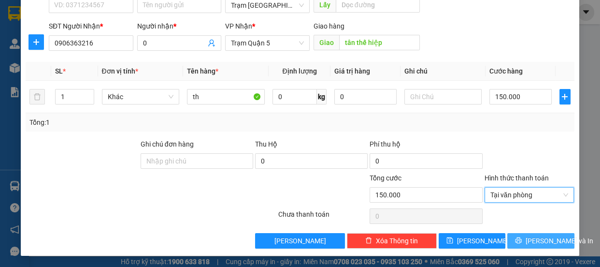
click at [526, 241] on span "[PERSON_NAME] và In" at bounding box center [559, 240] width 68 height 11
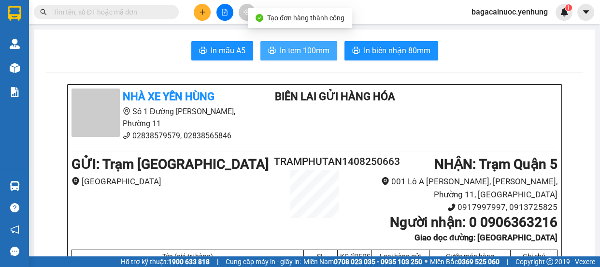
click at [302, 53] on span "In tem 100mm" at bounding box center [305, 50] width 50 height 12
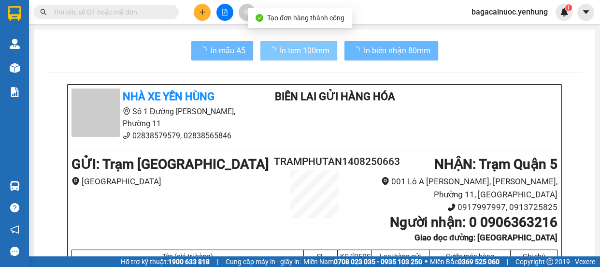
click at [200, 17] on button at bounding box center [202, 12] width 17 height 17
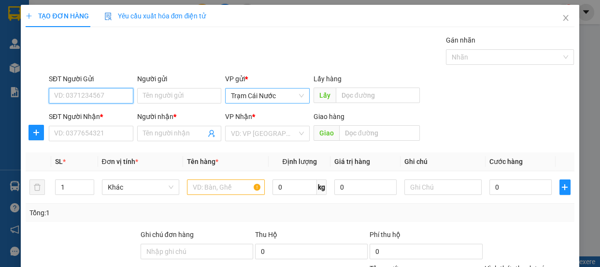
click at [283, 97] on span "Trạm Cái Nước" at bounding box center [267, 95] width 73 height 14
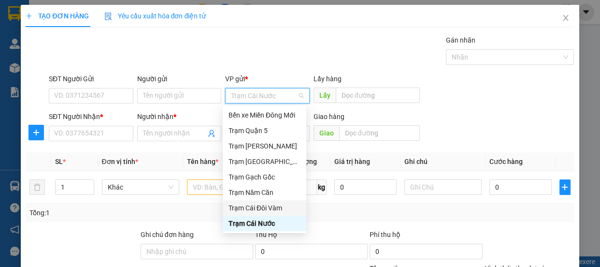
click at [262, 205] on div "Trạm Cái Đôi Vàm" at bounding box center [264, 207] width 72 height 11
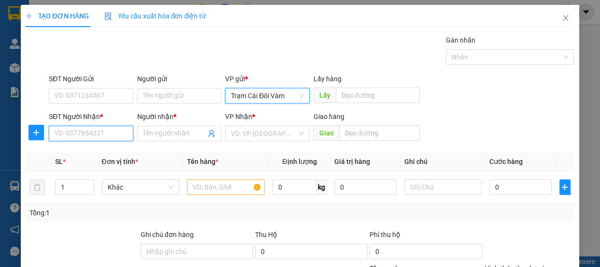
click at [84, 140] on input "SĐT Người Nhận *" at bounding box center [91, 133] width 85 height 15
type input "09622083241"
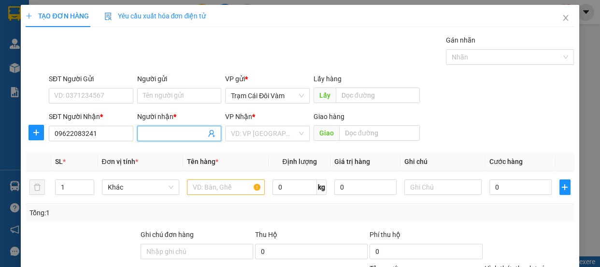
click at [184, 135] on input "Người nhận *" at bounding box center [174, 133] width 63 height 11
type input "0"
click at [252, 130] on input "search" at bounding box center [264, 133] width 66 height 14
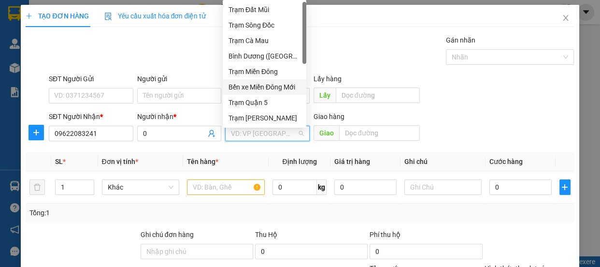
click at [275, 88] on div "Bến xe Miền Đông Mới" at bounding box center [264, 87] width 72 height 11
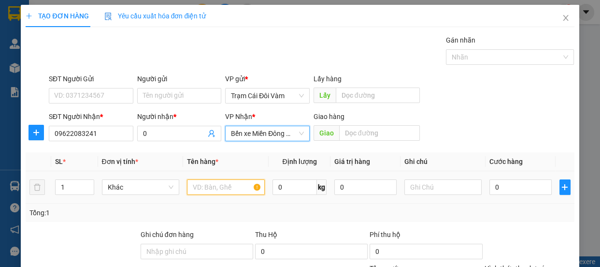
click at [228, 184] on input "text" at bounding box center [226, 186] width 78 height 15
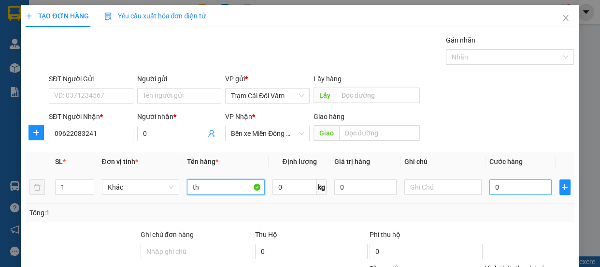
type input "th"
click at [512, 182] on input "0" at bounding box center [520, 186] width 62 height 15
type input "1"
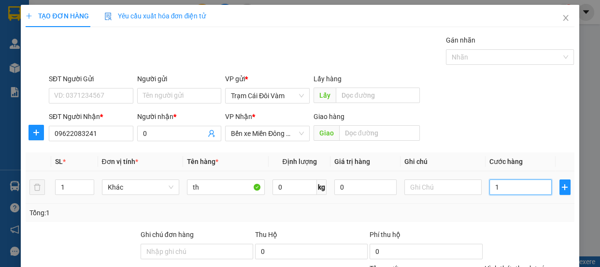
type input "10"
type input "100"
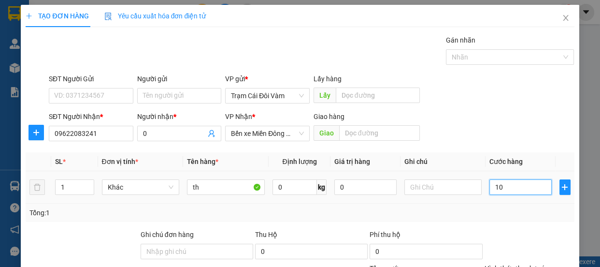
type input "100"
type input "100.000"
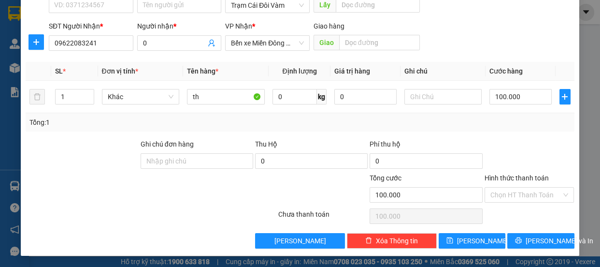
click at [535, 177] on label "Hình thức thanh toán" at bounding box center [516, 178] width 64 height 8
click at [535, 187] on input "Hình thức thanh toán" at bounding box center [525, 194] width 71 height 14
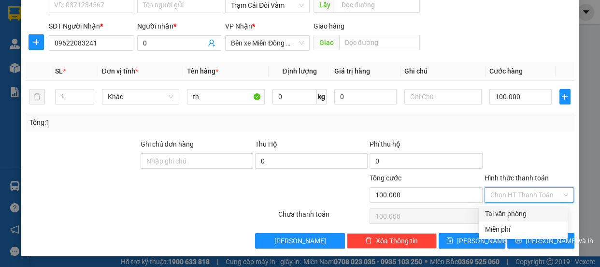
click at [532, 212] on div "Tại văn phòng" at bounding box center [522, 213] width 77 height 11
type input "0"
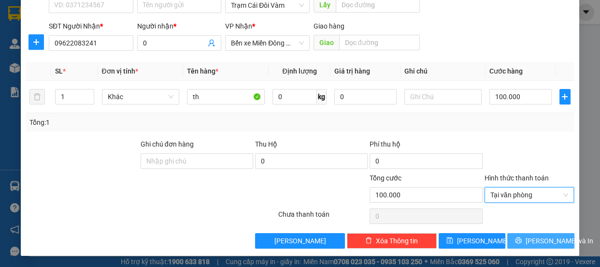
click at [537, 233] on button "[PERSON_NAME] và In" at bounding box center [540, 240] width 67 height 15
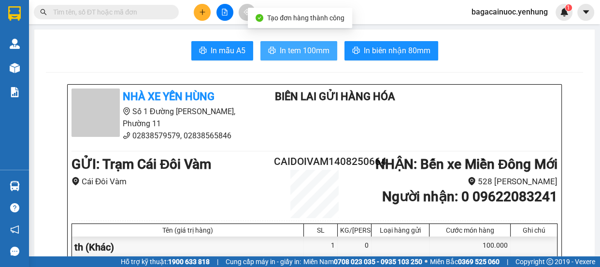
click at [303, 52] on span "In tem 100mm" at bounding box center [305, 50] width 50 height 12
click at [200, 6] on button at bounding box center [202, 12] width 17 height 17
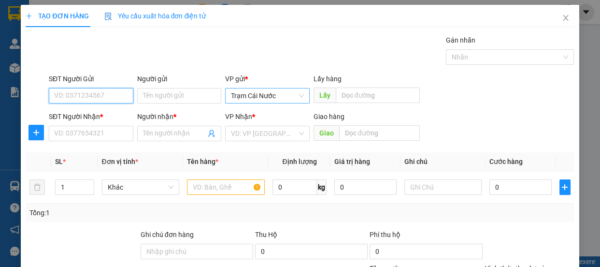
click at [283, 98] on span "Trạm Cái Nước" at bounding box center [267, 95] width 73 height 14
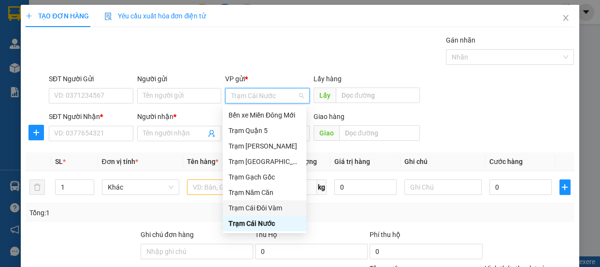
click at [271, 207] on div "Trạm Cái Đôi Vàm" at bounding box center [264, 207] width 72 height 11
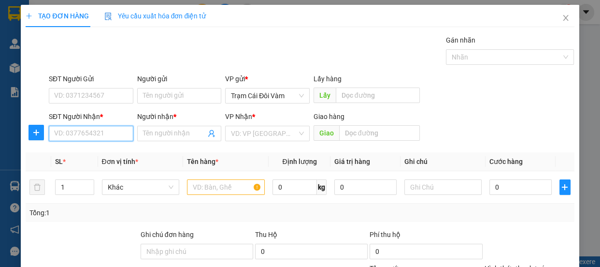
click at [98, 131] on input "SĐT Người Nhận *" at bounding box center [91, 133] width 85 height 15
type input "0938365027"
click at [163, 135] on input "Người nhận *" at bounding box center [174, 133] width 63 height 11
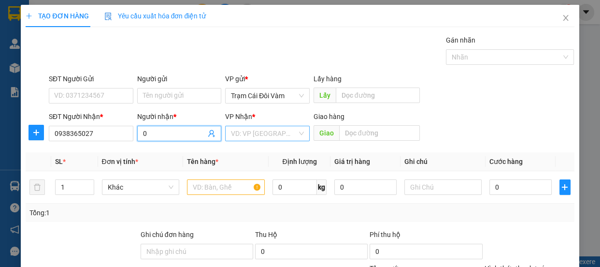
type input "0"
click at [263, 135] on input "search" at bounding box center [264, 133] width 66 height 14
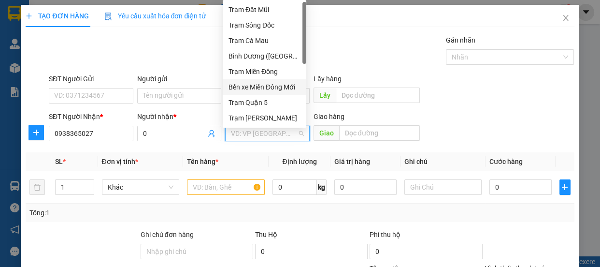
click at [279, 90] on div "Bến xe Miền Đông Mới" at bounding box center [264, 87] width 72 height 11
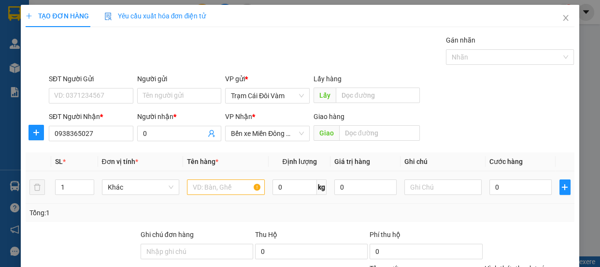
click at [202, 195] on div at bounding box center [226, 186] width 78 height 19
click at [208, 190] on input "text" at bounding box center [226, 186] width 78 height 15
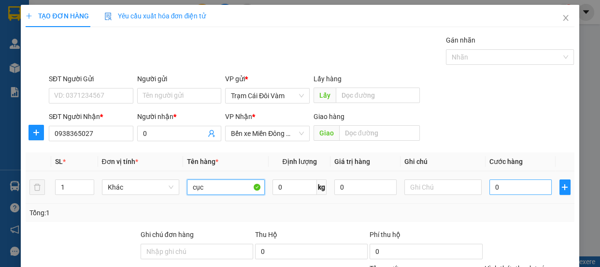
type input "cục"
click at [512, 188] on input "0" at bounding box center [520, 186] width 62 height 15
type input "5"
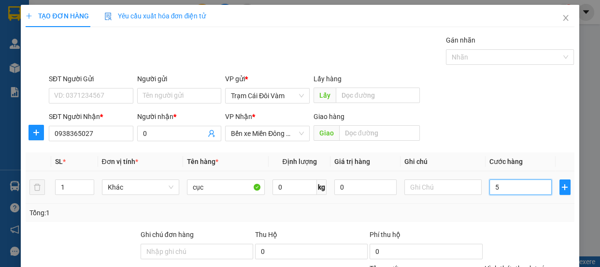
type input "50"
type input "50.000"
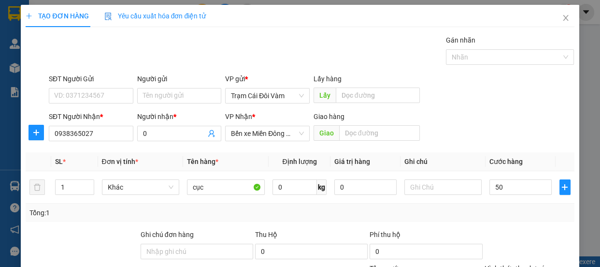
type input "50.000"
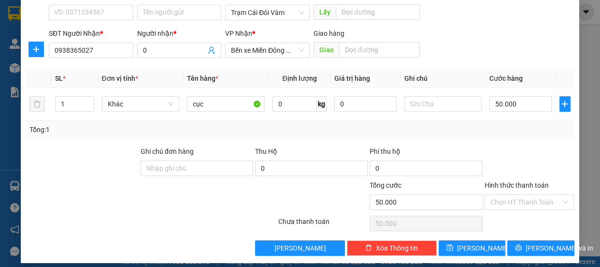
scroll to position [90, 0]
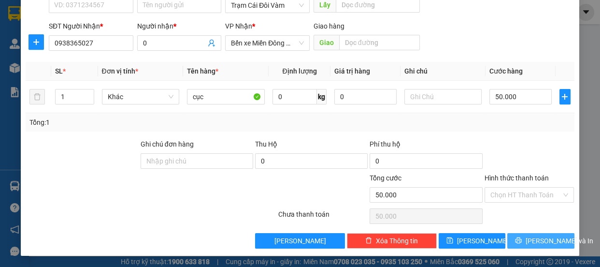
click at [537, 239] on span "[PERSON_NAME] và In" at bounding box center [559, 240] width 68 height 11
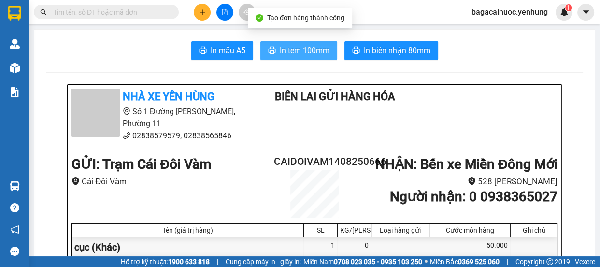
click at [278, 57] on button "In tem 100mm" at bounding box center [298, 50] width 77 height 19
click at [199, 14] on icon "plus" at bounding box center [202, 12] width 7 height 7
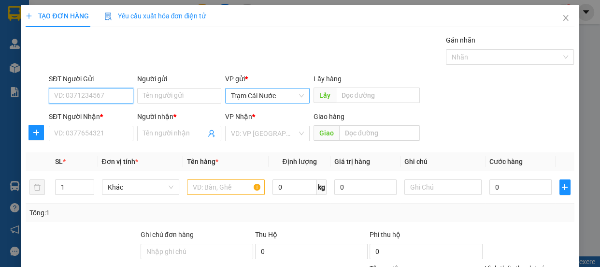
click at [284, 96] on span "Trạm Cái Nước" at bounding box center [267, 95] width 73 height 14
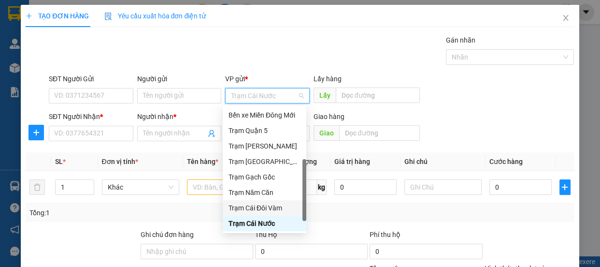
click at [257, 207] on div "Trạm Cái Đôi Vàm" at bounding box center [264, 207] width 72 height 11
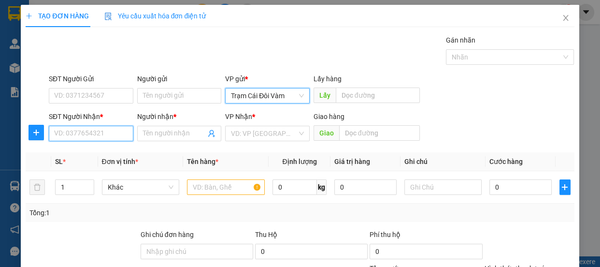
click at [89, 130] on input "SĐT Người Nhận *" at bounding box center [91, 133] width 85 height 15
click at [90, 135] on input "0906828" at bounding box center [91, 133] width 85 height 15
type input "0906828030"
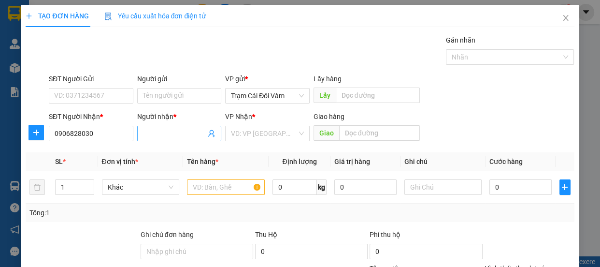
click at [160, 138] on input "Người nhận *" at bounding box center [174, 133] width 63 height 11
type input "0"
click at [251, 128] on input "search" at bounding box center [264, 133] width 66 height 14
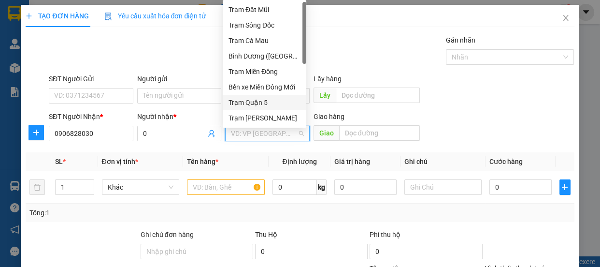
click at [279, 100] on div "Trạm Quận 5" at bounding box center [264, 102] width 72 height 11
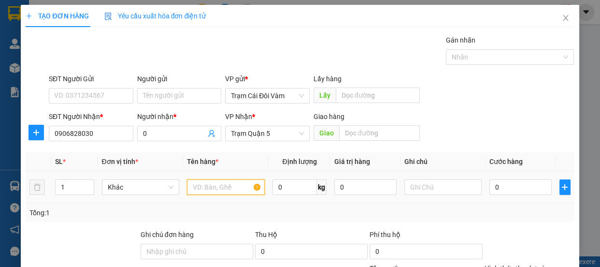
click at [209, 192] on input "text" at bounding box center [226, 186] width 78 height 15
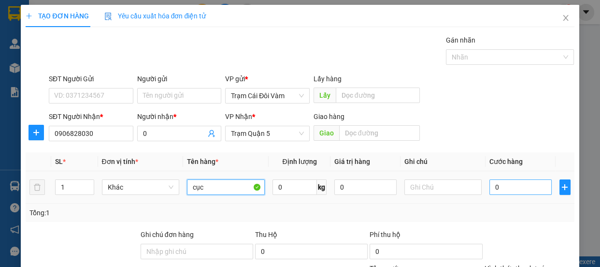
type input "cục"
click at [492, 188] on input "0" at bounding box center [520, 186] width 62 height 15
type input "3"
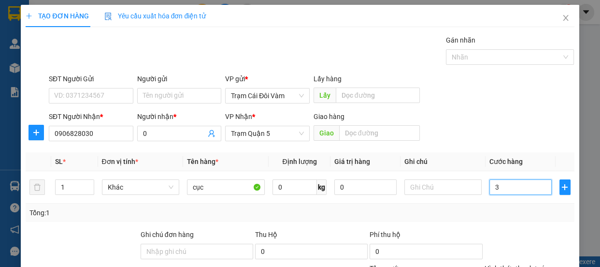
type input "30"
type input "30.000"
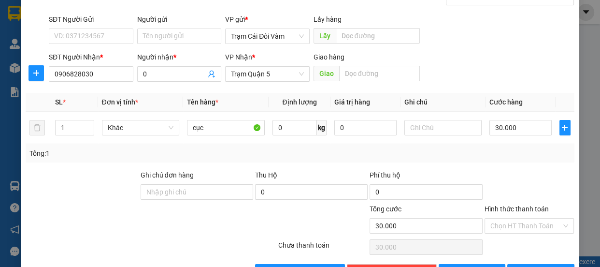
scroll to position [90, 0]
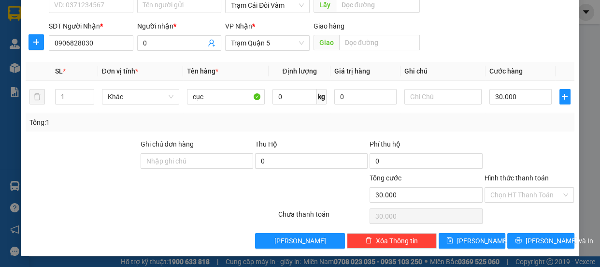
click at [529, 174] on label "Hình thức thanh toán" at bounding box center [516, 178] width 64 height 8
click at [529, 187] on input "Hình thức thanh toán" at bounding box center [525, 194] width 71 height 14
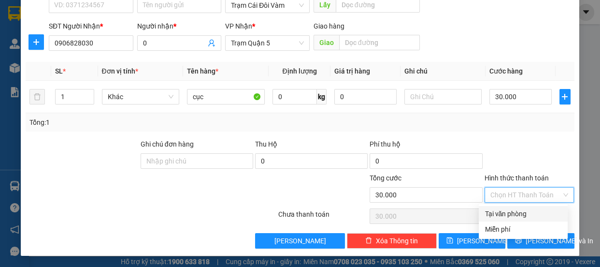
click at [520, 212] on div "Tại văn phòng" at bounding box center [522, 213] width 77 height 11
type input "0"
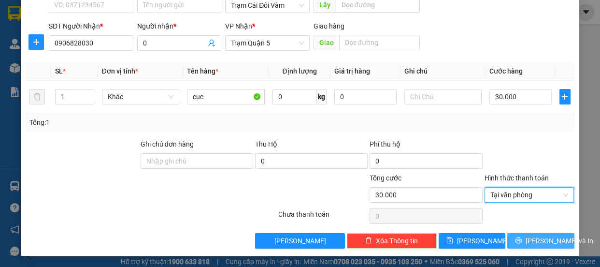
click at [528, 238] on span "[PERSON_NAME] và In" at bounding box center [559, 240] width 68 height 11
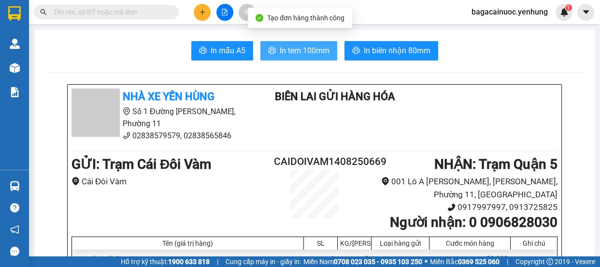
click at [308, 55] on span "In tem 100mm" at bounding box center [305, 50] width 50 height 12
click at [204, 11] on icon "plus" at bounding box center [202, 12] width 7 height 7
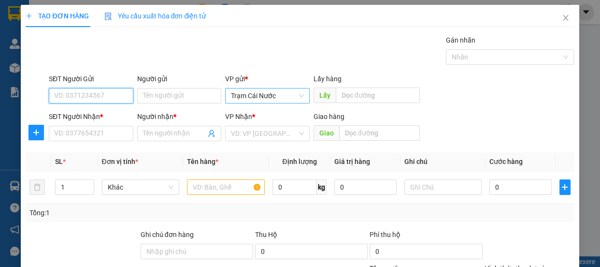
click at [285, 91] on span "Trạm Cái Nước" at bounding box center [267, 95] width 73 height 14
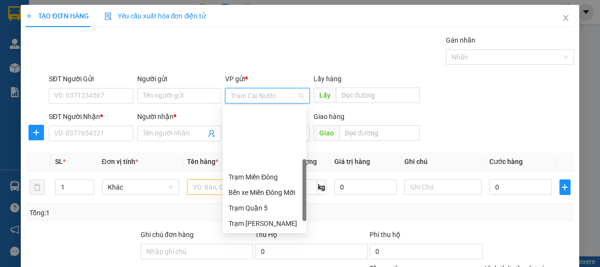
scroll to position [77, 0]
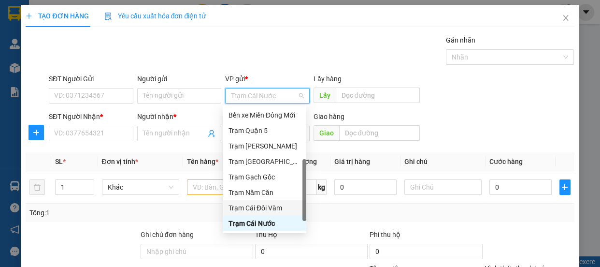
click at [264, 207] on div "Trạm Cái Đôi Vàm" at bounding box center [264, 207] width 72 height 11
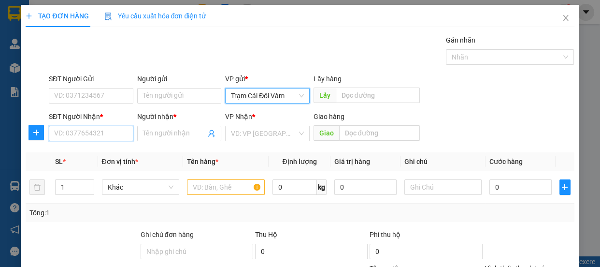
click at [99, 139] on input "SĐT Người Nhận *" at bounding box center [91, 133] width 85 height 15
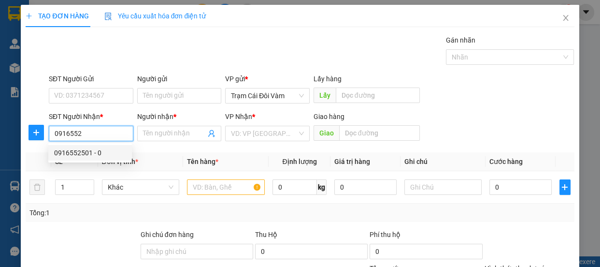
click at [65, 151] on div "0916552501 - 0" at bounding box center [90, 152] width 72 height 11
type input "0916552501"
type input "0"
type input "an sương"
type input "150.000"
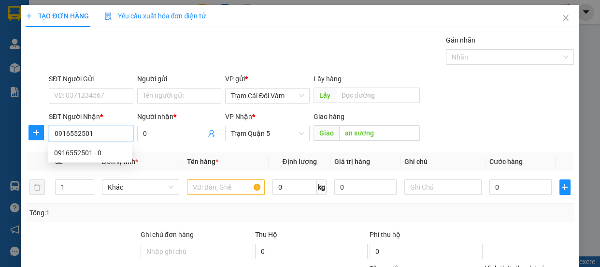
type input "150.000"
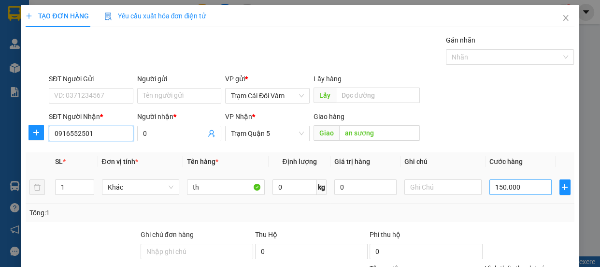
type input "0916552501"
click at [526, 187] on input "150.000" at bounding box center [520, 186] width 62 height 15
type input "0"
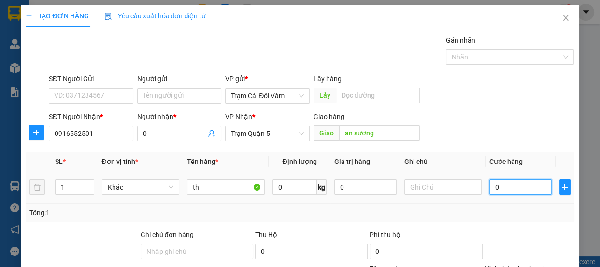
click at [489, 188] on input "0" at bounding box center [520, 186] width 62 height 15
type input "10"
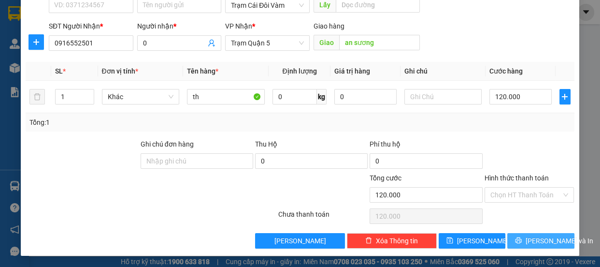
click at [531, 235] on span "[PERSON_NAME] và In" at bounding box center [559, 240] width 68 height 11
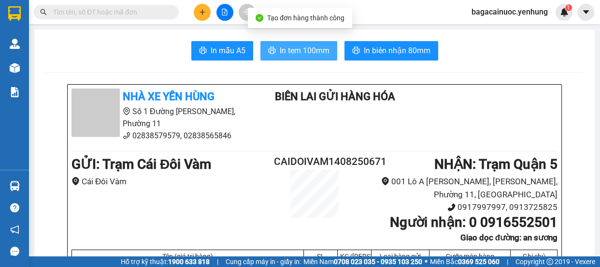
click at [308, 55] on span "In tem 100mm" at bounding box center [305, 50] width 50 height 12
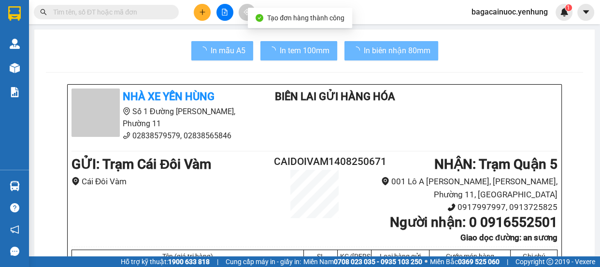
click at [199, 15] on icon "plus" at bounding box center [202, 12] width 7 height 7
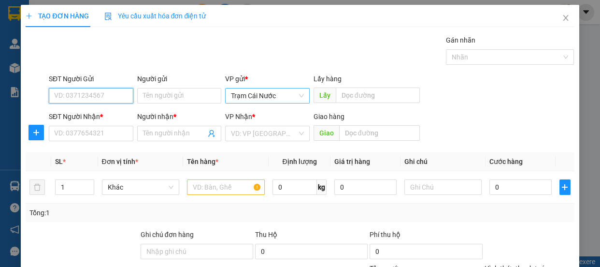
click at [267, 94] on span "Trạm Cái Nước" at bounding box center [267, 95] width 73 height 14
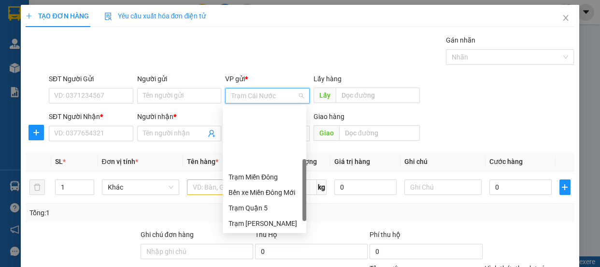
scroll to position [77, 0]
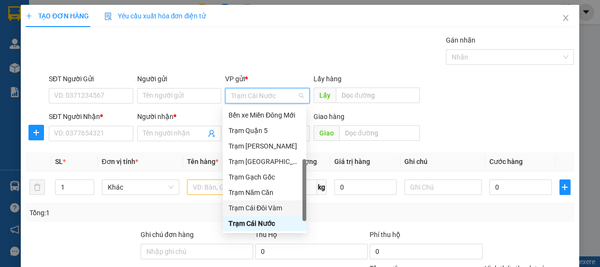
click at [269, 203] on div "Trạm Cái Đôi Vàm" at bounding box center [264, 207] width 72 height 11
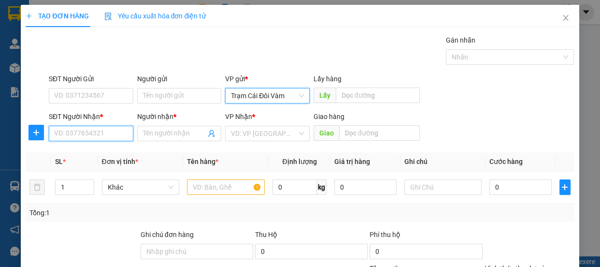
click at [68, 134] on input "SĐT Người Nhận *" at bounding box center [91, 133] width 85 height 15
click at [69, 136] on input "038701" at bounding box center [91, 133] width 85 height 15
click at [101, 138] on input "0387701" at bounding box center [91, 133] width 85 height 15
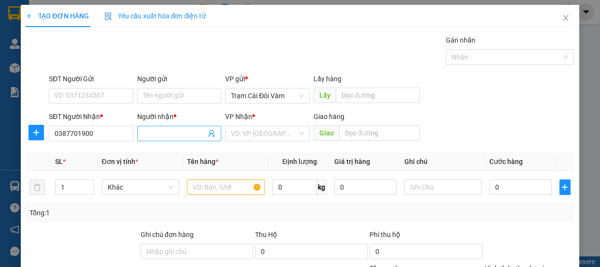
click at [188, 139] on span at bounding box center [179, 133] width 85 height 15
click at [251, 134] on input "search" at bounding box center [264, 133] width 66 height 14
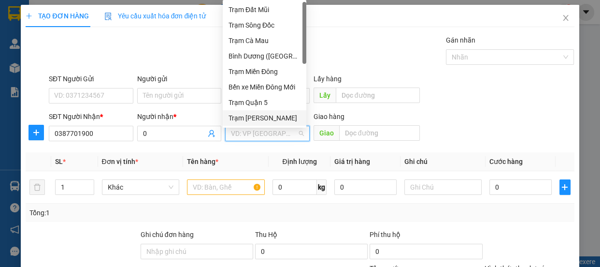
click at [269, 115] on div "Trạm [PERSON_NAME]" at bounding box center [264, 118] width 72 height 11
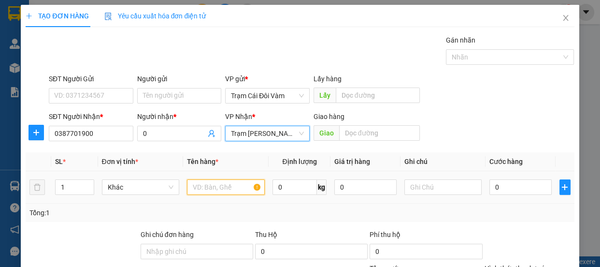
click at [212, 193] on input "text" at bounding box center [226, 186] width 78 height 15
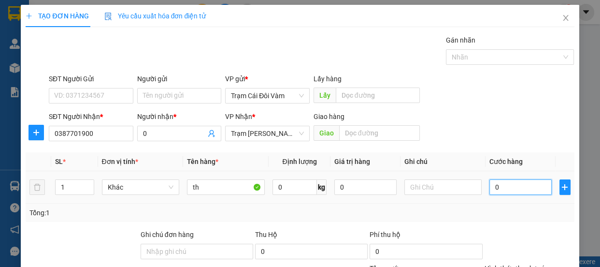
click at [504, 182] on input "0" at bounding box center [520, 186] width 62 height 15
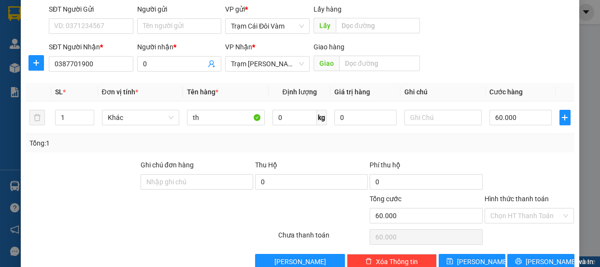
click at [530, 198] on label "Hình thức thanh toán" at bounding box center [516, 199] width 64 height 8
click at [530, 208] on input "Hình thức thanh toán" at bounding box center [525, 215] width 71 height 14
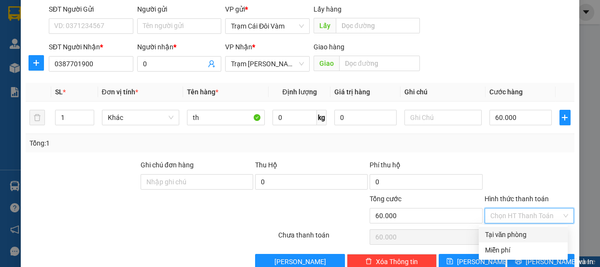
click at [513, 229] on div "Tại văn phòng" at bounding box center [522, 234] width 77 height 11
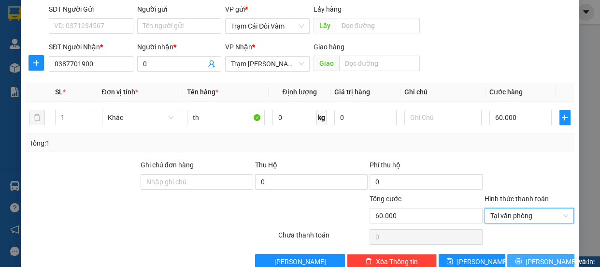
click at [538, 259] on span "[PERSON_NAME] và In" at bounding box center [559, 261] width 68 height 11
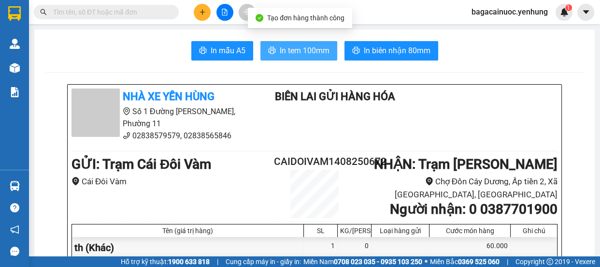
click at [291, 54] on span "In tem 100mm" at bounding box center [305, 50] width 50 height 12
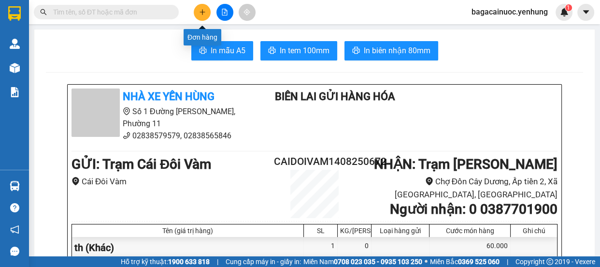
click at [199, 10] on icon "plus" at bounding box center [202, 12] width 7 height 7
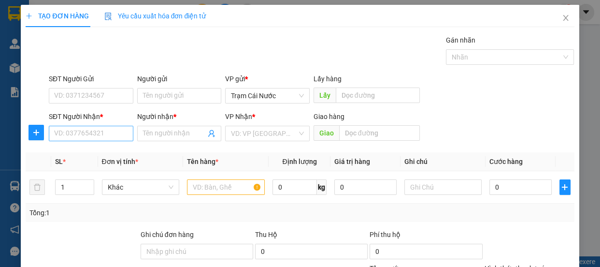
drag, startPoint x: 82, startPoint y: 141, endPoint x: 88, endPoint y: 134, distance: 8.9
click at [83, 140] on div "SĐT Người Nhận * VD: 0377654321" at bounding box center [91, 128] width 85 height 34
click at [101, 145] on div "Transit Pickup Surcharge Ids Transit Deliver Surcharge Ids Transit Deliver Surc…" at bounding box center [300, 187] width 548 height 304
click at [105, 139] on input "SĐT Người Nhận *" at bounding box center [91, 133] width 85 height 15
click at [78, 154] on div "0912224271 - A" at bounding box center [90, 152] width 72 height 11
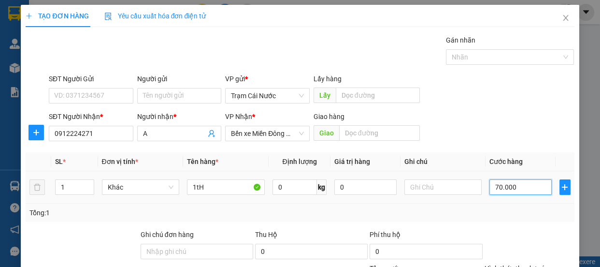
click at [523, 189] on input "70.000" at bounding box center [520, 186] width 62 height 15
click at [490, 192] on input "0" at bounding box center [520, 186] width 62 height 15
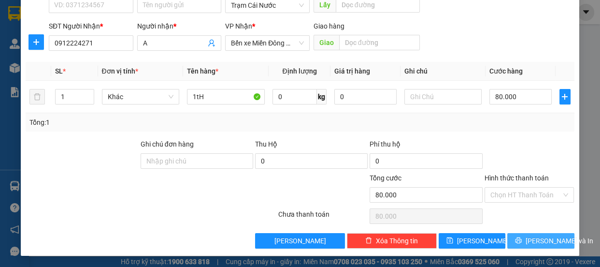
click at [531, 241] on span "[PERSON_NAME] và In" at bounding box center [559, 240] width 68 height 11
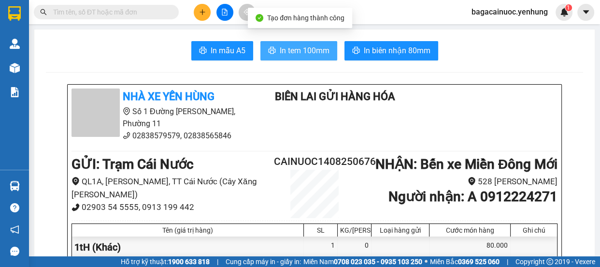
click at [292, 52] on span "In tem 100mm" at bounding box center [305, 50] width 50 height 12
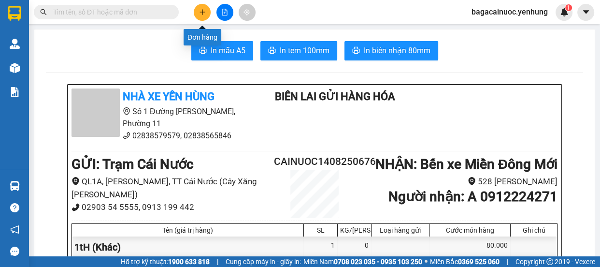
click at [199, 11] on icon "plus" at bounding box center [202, 12] width 7 height 7
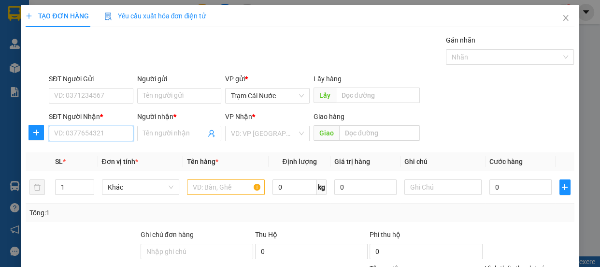
click at [99, 128] on input "SĐT Người Nhận *" at bounding box center [91, 133] width 85 height 15
click at [85, 157] on div "0836901939 - thi" at bounding box center [90, 152] width 72 height 11
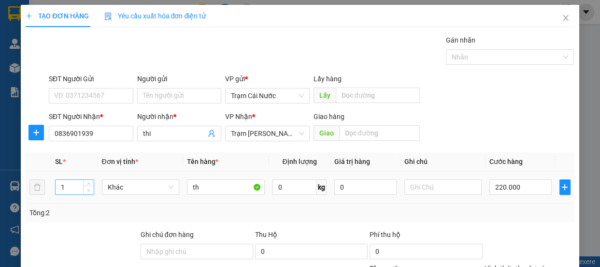
click at [83, 190] on span "Decrease Value" at bounding box center [88, 189] width 11 height 9
click at [522, 185] on input "220.000" at bounding box center [520, 186] width 62 height 15
click at [489, 190] on input "0" at bounding box center [520, 186] width 62 height 15
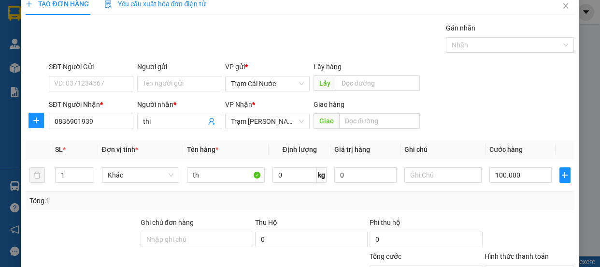
scroll to position [9, 0]
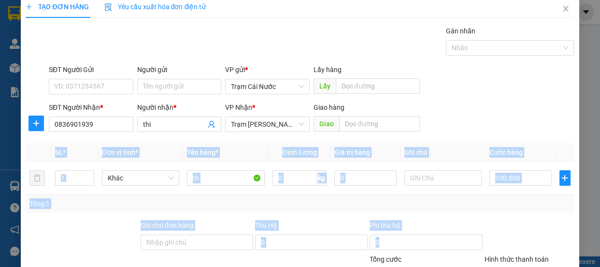
drag, startPoint x: 592, startPoint y: 152, endPoint x: 579, endPoint y: 232, distance: 81.7
click at [579, 232] on div "TẠO ĐƠN HÀNG Yêu cầu xuất hóa đơn điện tử Transit Pickup Surcharge Ids Transit …" at bounding box center [300, 133] width 600 height 267
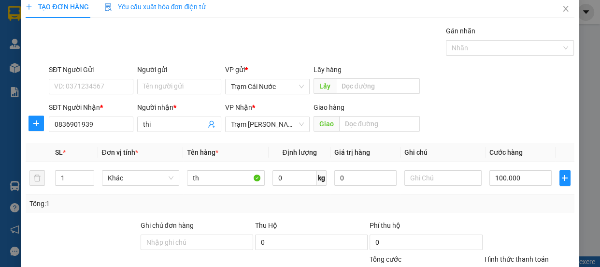
click at [493, 108] on div "SĐT Người Nhận * 0836901939 Người nhận * thi VP Nhận * Trạm Đức Hòa Giao hàng G…" at bounding box center [311, 119] width 529 height 34
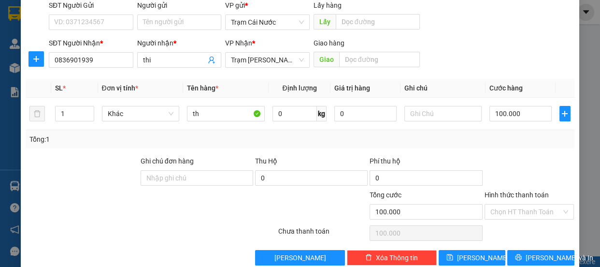
scroll to position [90, 0]
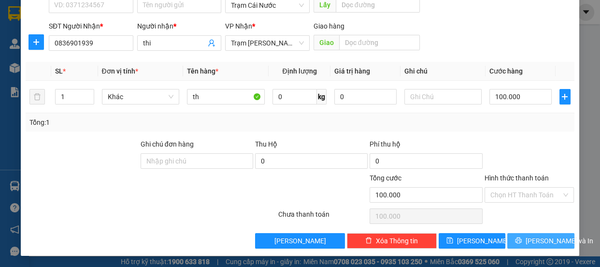
click at [535, 240] on span "[PERSON_NAME] và In" at bounding box center [559, 240] width 68 height 11
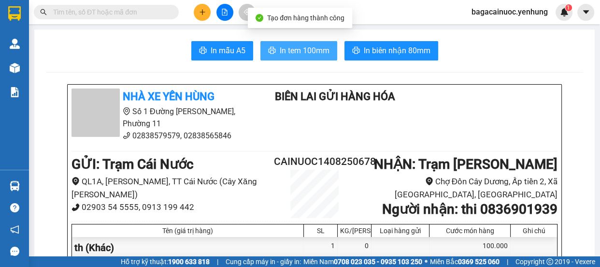
click at [315, 57] on button "In tem 100mm" at bounding box center [298, 50] width 77 height 19
click at [204, 13] on icon "plus" at bounding box center [202, 12] width 7 height 7
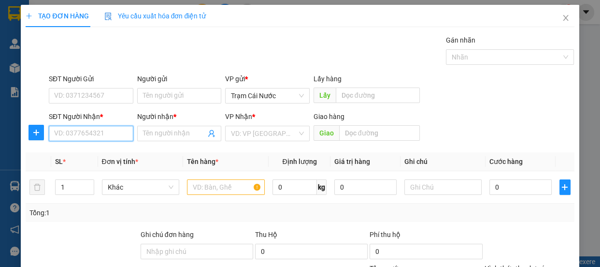
click at [86, 135] on input "SĐT Người Nhận *" at bounding box center [91, 133] width 85 height 15
click at [94, 154] on div "0327188968 - a" at bounding box center [90, 152] width 72 height 11
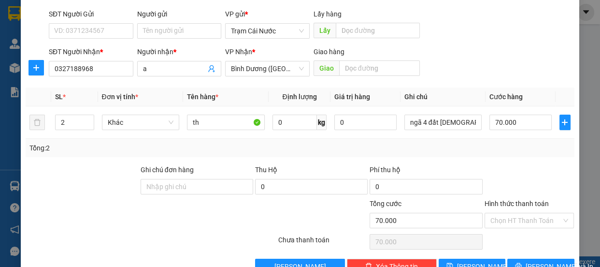
scroll to position [90, 0]
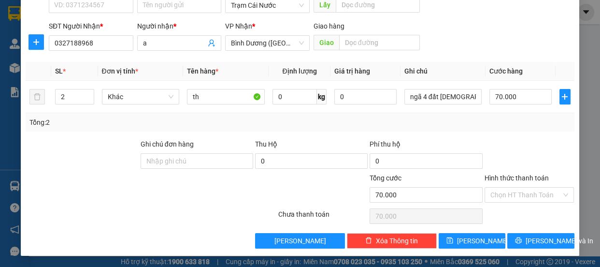
click at [525, 176] on label "Hình thức thanh toán" at bounding box center [516, 178] width 64 height 8
click at [525, 187] on input "Hình thức thanh toán" at bounding box center [525, 194] width 71 height 14
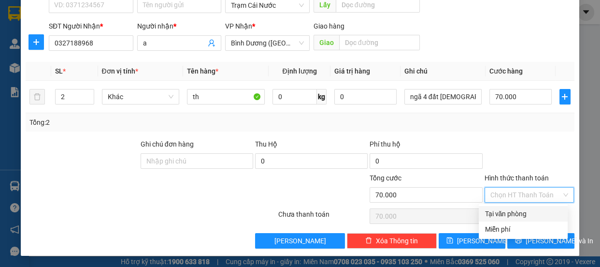
click at [517, 217] on div "Tại văn phòng" at bounding box center [522, 213] width 77 height 11
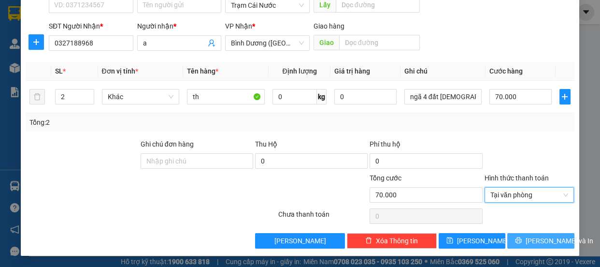
click at [522, 235] on button "[PERSON_NAME] và In" at bounding box center [540, 240] width 67 height 15
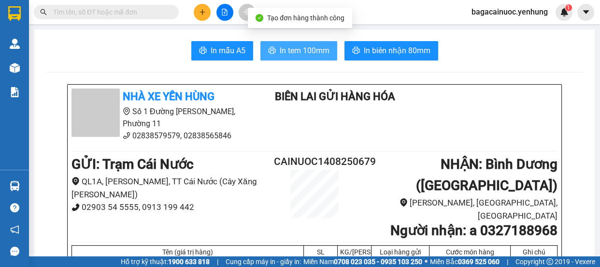
click at [314, 55] on span "In tem 100mm" at bounding box center [305, 50] width 50 height 12
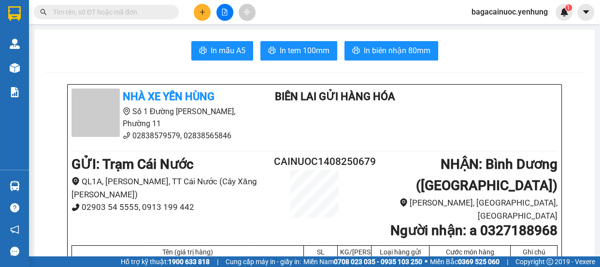
click at [204, 14] on icon "plus" at bounding box center [202, 12] width 7 height 7
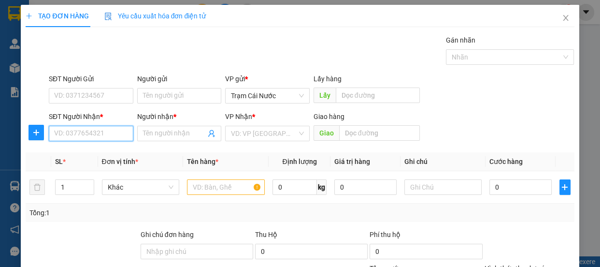
click at [110, 137] on input "SĐT Người Nhận *" at bounding box center [91, 133] width 85 height 15
click at [82, 156] on div "0845343066 - QA" at bounding box center [90, 152] width 72 height 11
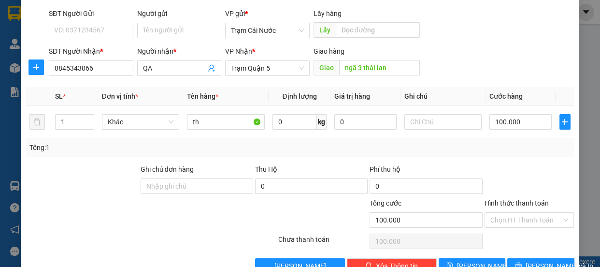
scroll to position [86, 0]
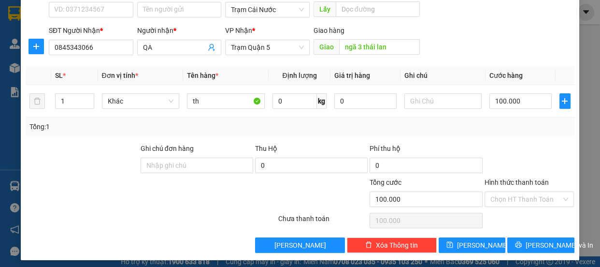
click at [524, 182] on label "Hình thức thanh toán" at bounding box center [516, 182] width 64 height 8
click at [524, 192] on input "Hình thức thanh toán" at bounding box center [525, 199] width 71 height 14
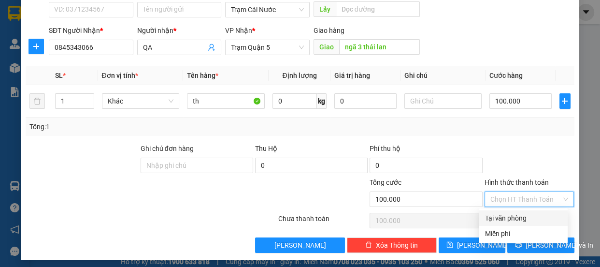
click at [517, 219] on div "Tại văn phòng" at bounding box center [522, 217] width 77 height 11
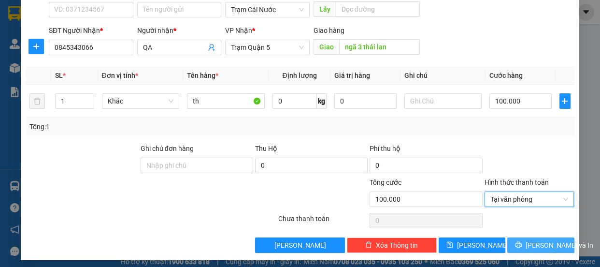
click at [527, 245] on span "[PERSON_NAME] và In" at bounding box center [559, 245] width 68 height 11
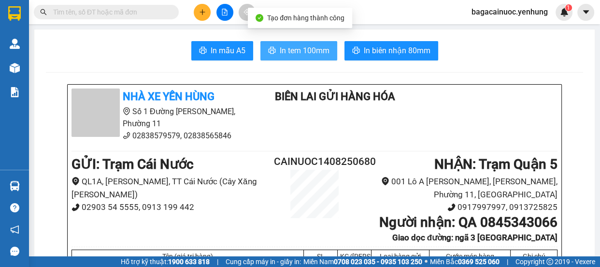
click at [299, 49] on span "In tem 100mm" at bounding box center [305, 50] width 50 height 12
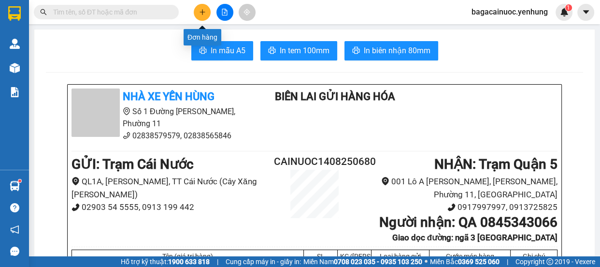
click at [203, 14] on icon "plus" at bounding box center [202, 12] width 7 height 7
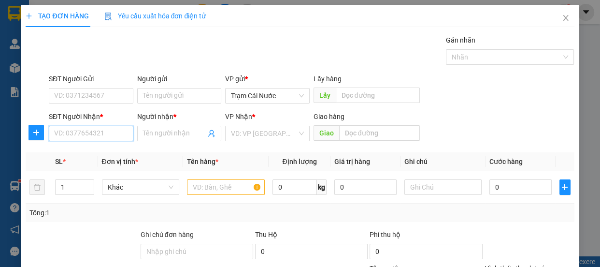
click at [90, 137] on input "SĐT Người Nhận *" at bounding box center [91, 133] width 85 height 15
click at [171, 137] on input "Người nhận *" at bounding box center [174, 133] width 63 height 11
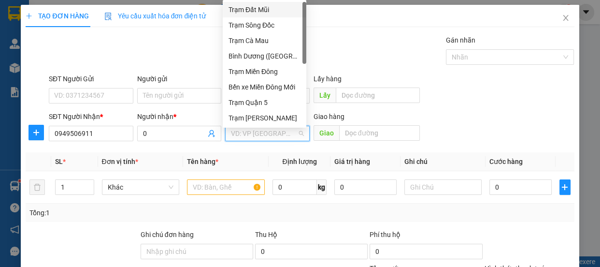
click at [241, 135] on input "search" at bounding box center [264, 133] width 66 height 14
click at [271, 104] on div "Trạm Quận 5" at bounding box center [264, 102] width 72 height 11
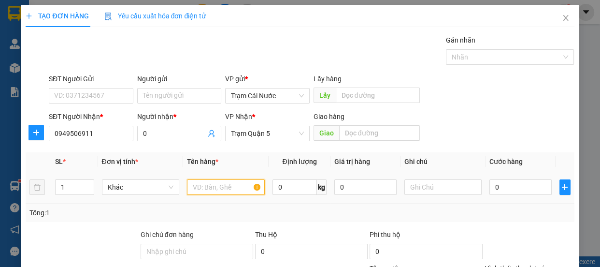
click at [230, 188] on input "text" at bounding box center [226, 186] width 78 height 15
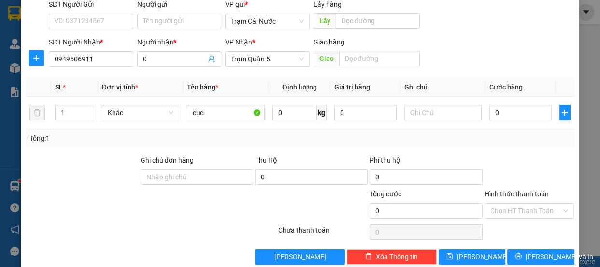
scroll to position [79, 0]
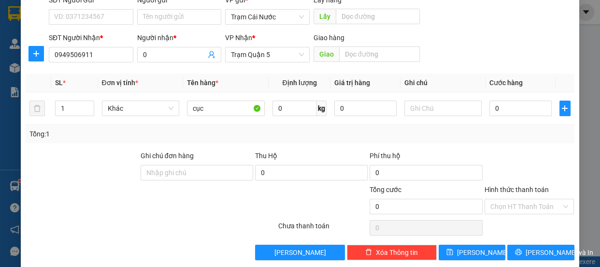
click at [534, 189] on label "Hình thức thanh toán" at bounding box center [516, 189] width 64 height 8
click at [534, 199] on input "Hình thức thanh toán" at bounding box center [525, 206] width 71 height 14
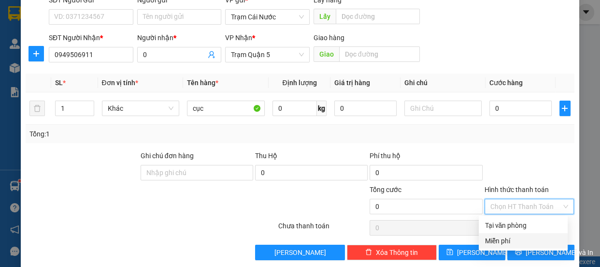
click at [523, 241] on div "Miễn phí" at bounding box center [522, 240] width 77 height 11
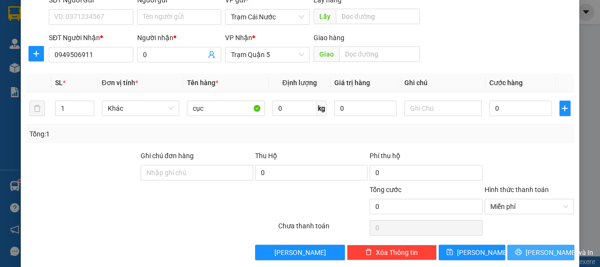
click at [533, 252] on span "[PERSON_NAME] và In" at bounding box center [559, 252] width 68 height 11
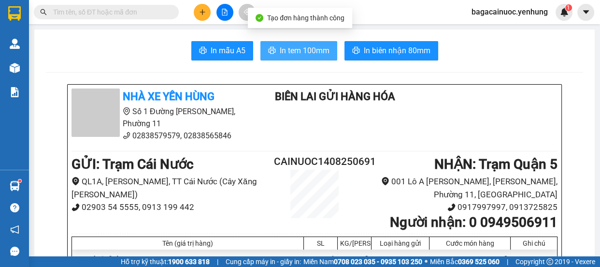
click at [303, 51] on span "In tem 100mm" at bounding box center [305, 50] width 50 height 12
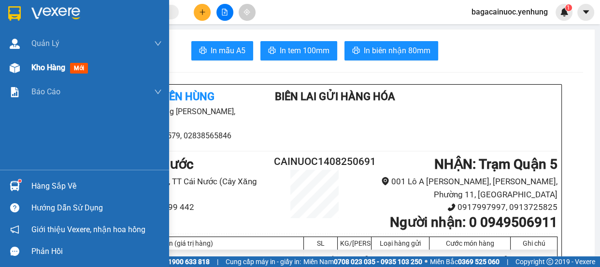
click at [54, 71] on span "Kho hàng" at bounding box center [48, 67] width 34 height 9
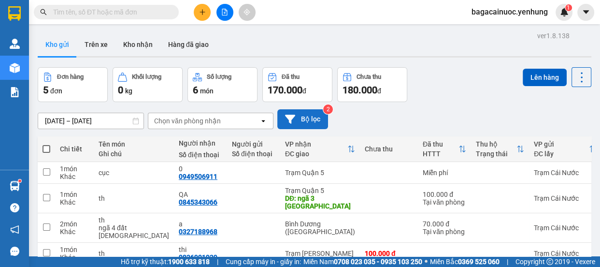
click at [296, 115] on button "Bộ lọc" at bounding box center [302, 119] width 51 height 20
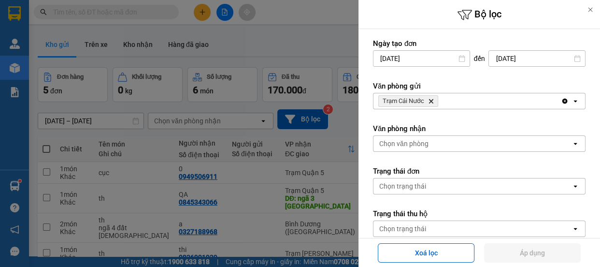
click at [436, 102] on span "Trạm Cái Nước Delete" at bounding box center [408, 101] width 60 height 12
click at [466, 105] on div "Trạm Cái Nước Delete" at bounding box center [466, 100] width 187 height 15
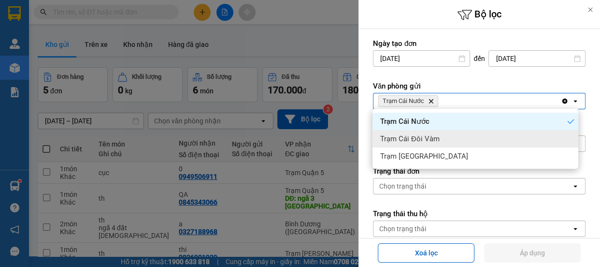
click at [453, 135] on div "Trạm Cái Đôi Vàm" at bounding box center [475, 138] width 206 height 17
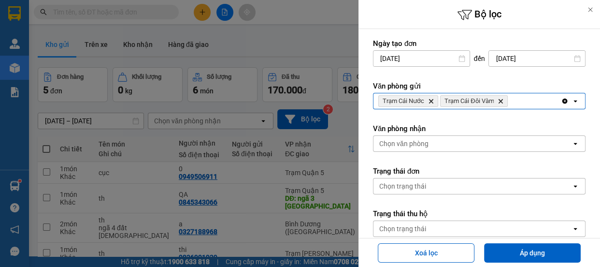
click at [510, 99] on input "Selected Trạm Cái Nước, Trạm Cái Đôi Vàm." at bounding box center [509, 101] width 1 height 10
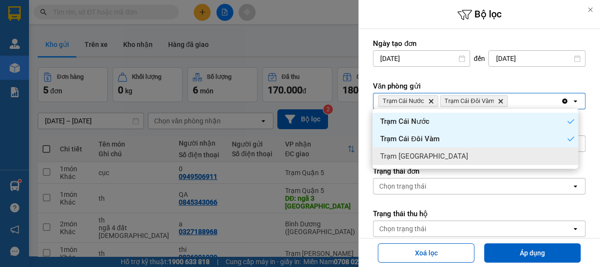
click at [465, 155] on div "Trạm [GEOGRAPHIC_DATA]" at bounding box center [475, 155] width 206 height 17
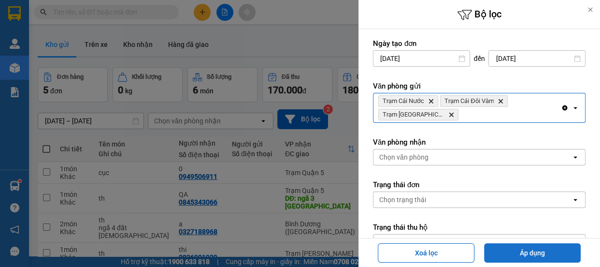
click at [533, 249] on button "Áp dụng" at bounding box center [532, 252] width 97 height 19
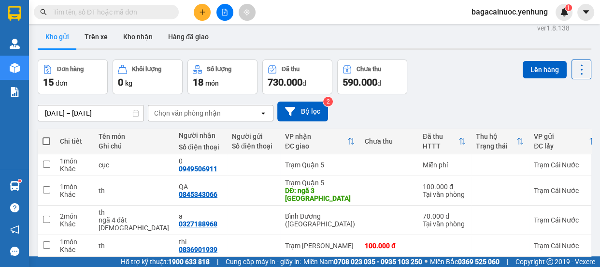
scroll to position [17, 0]
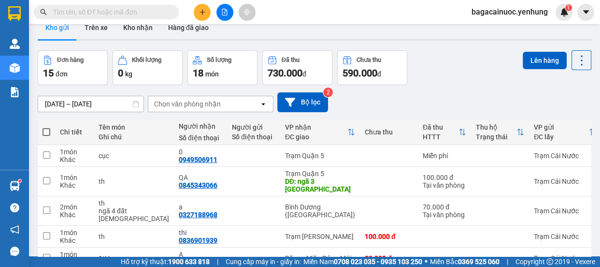
click at [48, 133] on span at bounding box center [46, 132] width 8 height 8
click at [46, 127] on input "checkbox" at bounding box center [46, 127] width 0 height 0
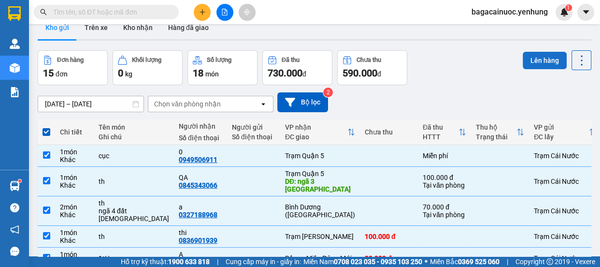
click at [528, 67] on button "Lên hàng" at bounding box center [545, 60] width 44 height 17
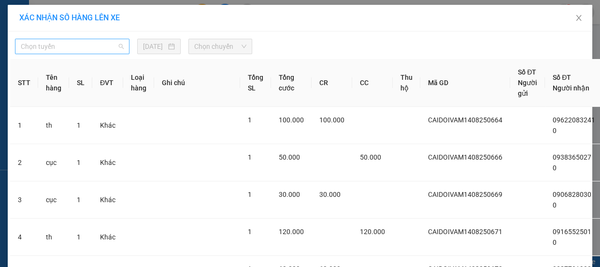
click at [85, 45] on span "Chọn tuyến" at bounding box center [72, 46] width 103 height 14
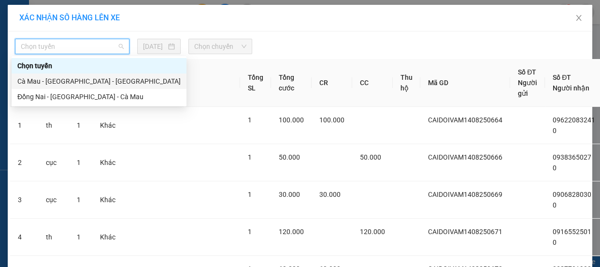
click at [59, 82] on div "Cà Mau - [GEOGRAPHIC_DATA] - [GEOGRAPHIC_DATA]" at bounding box center [98, 81] width 163 height 11
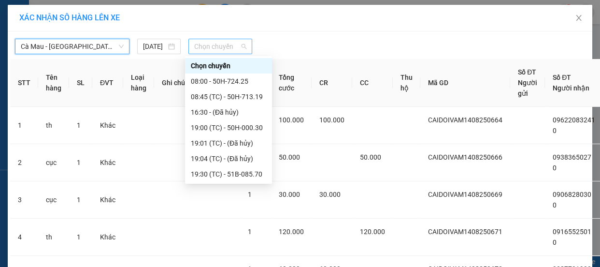
click at [232, 46] on span "Chọn chuyến" at bounding box center [220, 46] width 52 height 14
click at [234, 130] on div "19:00 (TC) - 50H-000.30" at bounding box center [228, 127] width 75 height 11
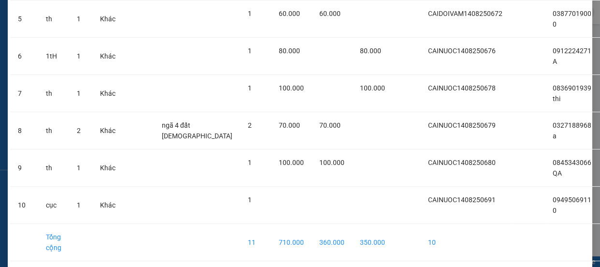
scroll to position [298, 0]
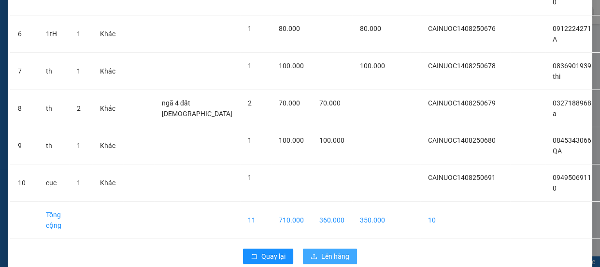
click at [325, 251] on span "Lên hàng" at bounding box center [335, 256] width 28 height 11
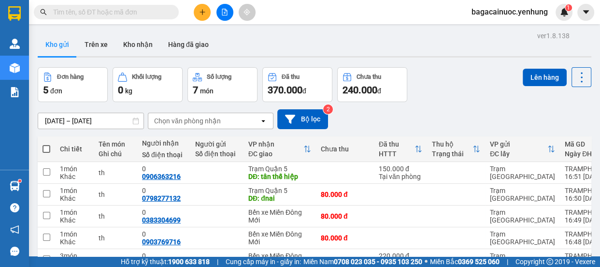
click at [45, 146] on span at bounding box center [46, 149] width 8 height 8
click at [46, 144] on input "checkbox" at bounding box center [46, 144] width 0 height 0
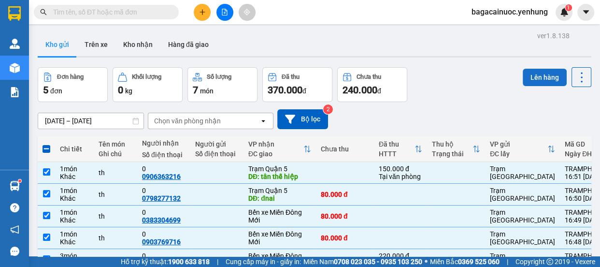
click at [543, 72] on button "Lên hàng" at bounding box center [545, 77] width 44 height 17
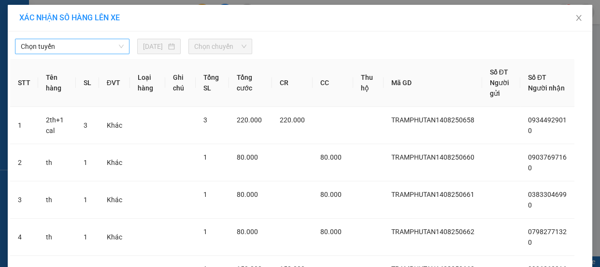
click at [97, 44] on span "Chọn tuyến" at bounding box center [72, 46] width 103 height 14
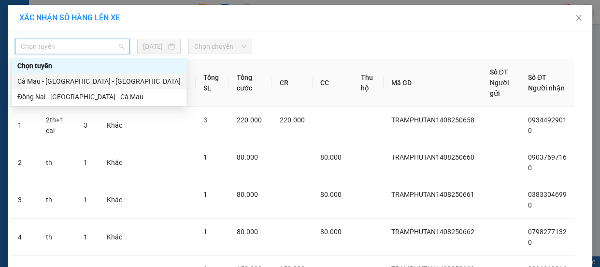
click at [83, 80] on div "Cà Mau - [GEOGRAPHIC_DATA] - [GEOGRAPHIC_DATA]" at bounding box center [98, 81] width 163 height 11
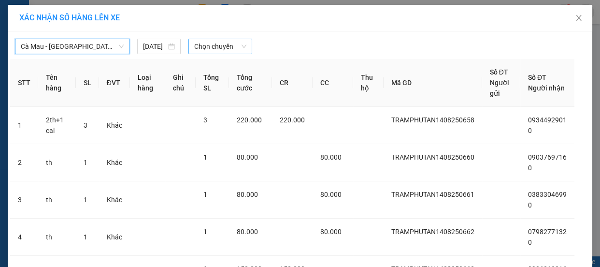
click at [209, 44] on span "Chọn chuyến" at bounding box center [220, 46] width 52 height 14
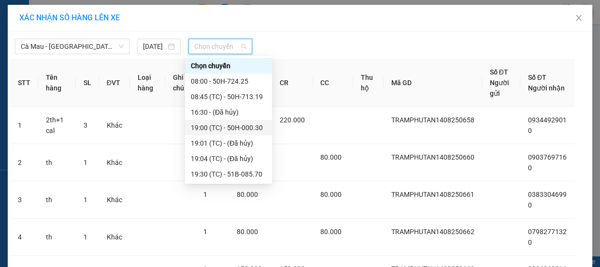
click at [236, 126] on div "19:00 (TC) - 50H-000.30" at bounding box center [228, 127] width 75 height 11
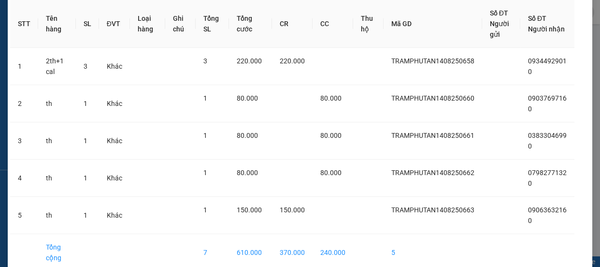
scroll to position [113, 0]
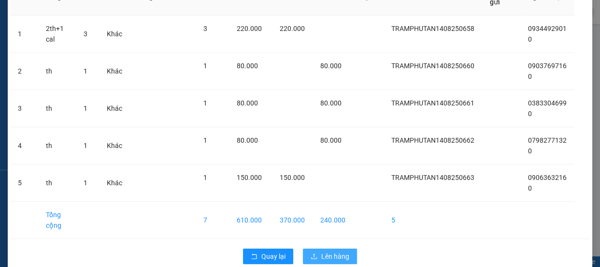
click at [339, 251] on span "Lên hàng" at bounding box center [335, 256] width 28 height 11
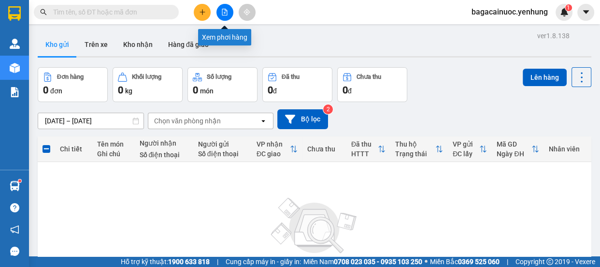
click at [225, 11] on icon "file-add" at bounding box center [224, 12] width 7 height 7
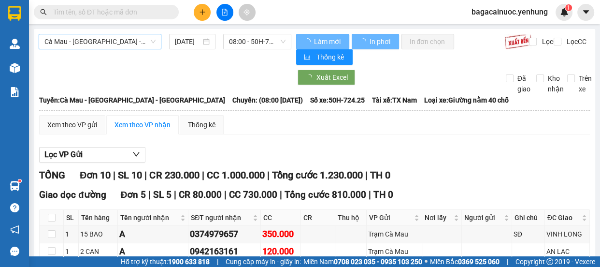
click at [137, 44] on span "Cà Mau - [GEOGRAPHIC_DATA] - [GEOGRAPHIC_DATA]" at bounding box center [99, 41] width 111 height 14
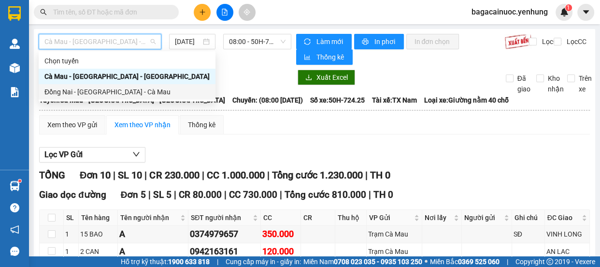
click at [103, 94] on div "Đồng Nai - [GEOGRAPHIC_DATA] - Cà Mau" at bounding box center [126, 91] width 165 height 11
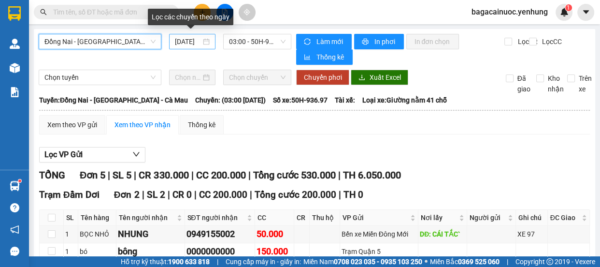
click at [179, 47] on div "[DATE]" at bounding box center [192, 41] width 46 height 15
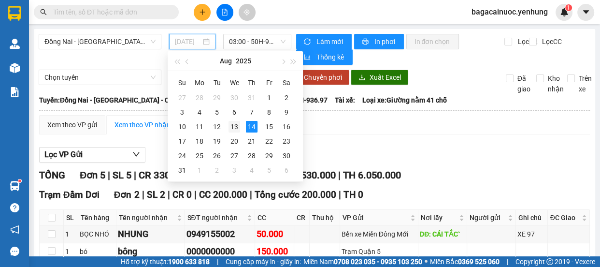
click at [236, 126] on div "13" at bounding box center [234, 127] width 12 height 12
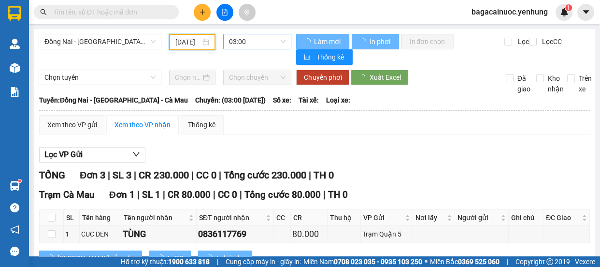
click at [265, 44] on span "03:00" at bounding box center [257, 41] width 57 height 14
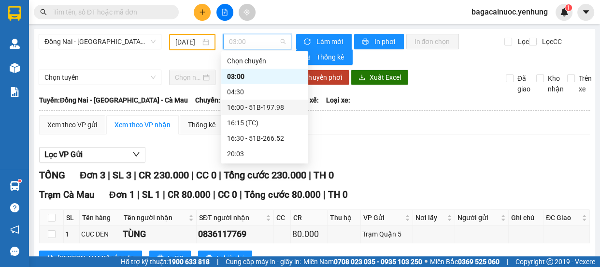
click at [268, 107] on div "16:00 - 51B-197.98" at bounding box center [264, 107] width 75 height 11
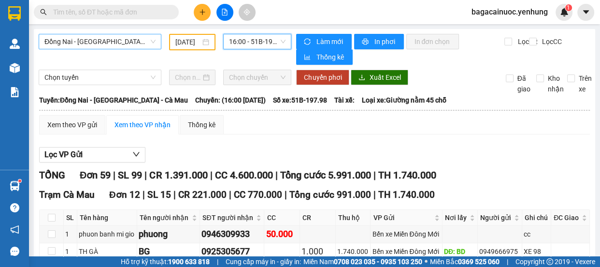
click at [117, 36] on span "Đồng Nai - [GEOGRAPHIC_DATA] - Cà Mau" at bounding box center [99, 41] width 111 height 14
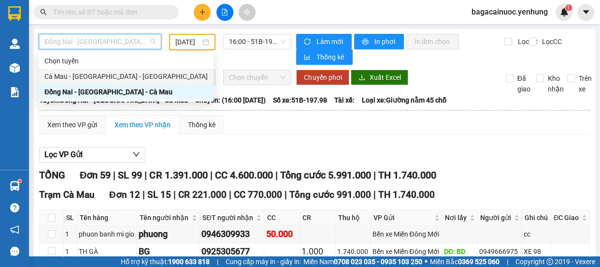
click at [87, 81] on div "Cà Mau - [GEOGRAPHIC_DATA] - [GEOGRAPHIC_DATA]" at bounding box center [125, 76] width 163 height 11
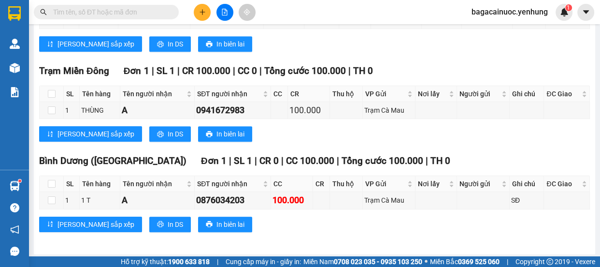
scroll to position [407, 0]
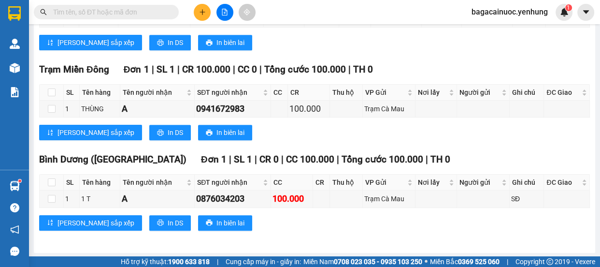
drag, startPoint x: 593, startPoint y: 181, endPoint x: 599, endPoint y: 69, distance: 112.7
click at [599, 69] on main "Cà Mau - [GEOGRAPHIC_DATA] - [GEOGRAPHIC_DATA] [DATE] 08:00 - 50H-724.25 Làm mớ…" at bounding box center [300, 128] width 600 height 256
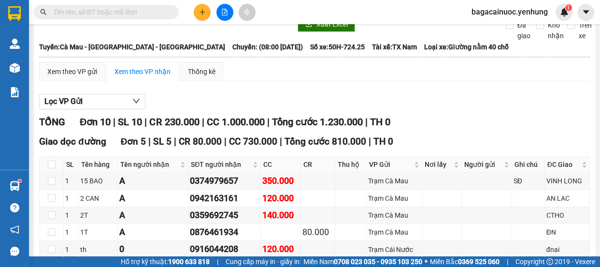
scroll to position [0, 0]
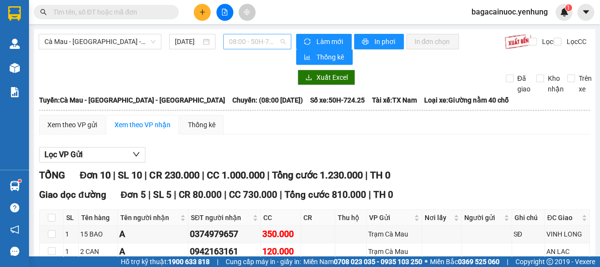
click at [265, 40] on span "08:00 - 50H-724.25" at bounding box center [257, 41] width 57 height 14
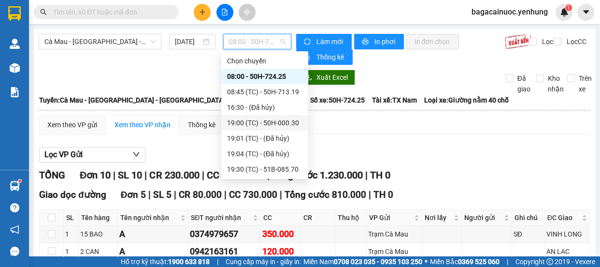
click at [286, 121] on div "19:00 (TC) - 50H-000.30" at bounding box center [264, 122] width 75 height 11
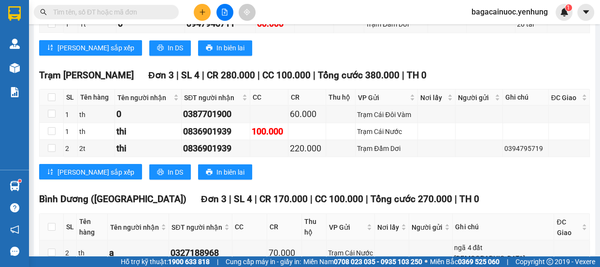
scroll to position [1640, 0]
